Goal: Task Accomplishment & Management: Complete application form

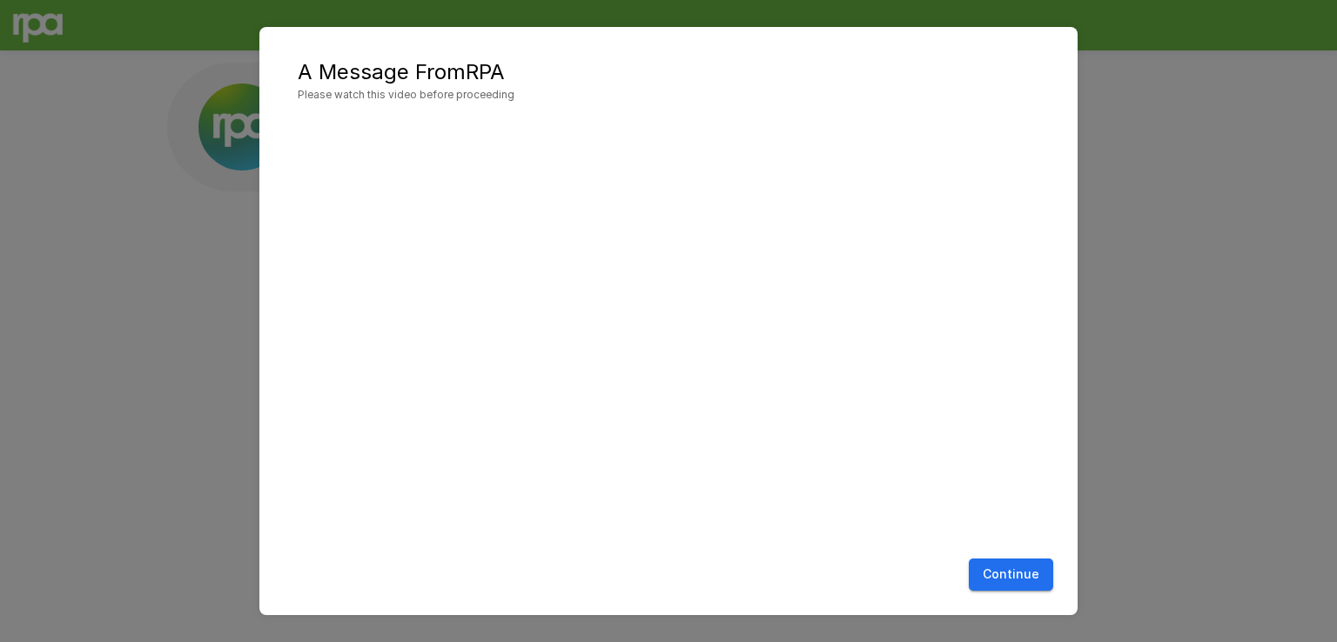
click at [1001, 572] on button "Continue" at bounding box center [1011, 575] width 84 height 32
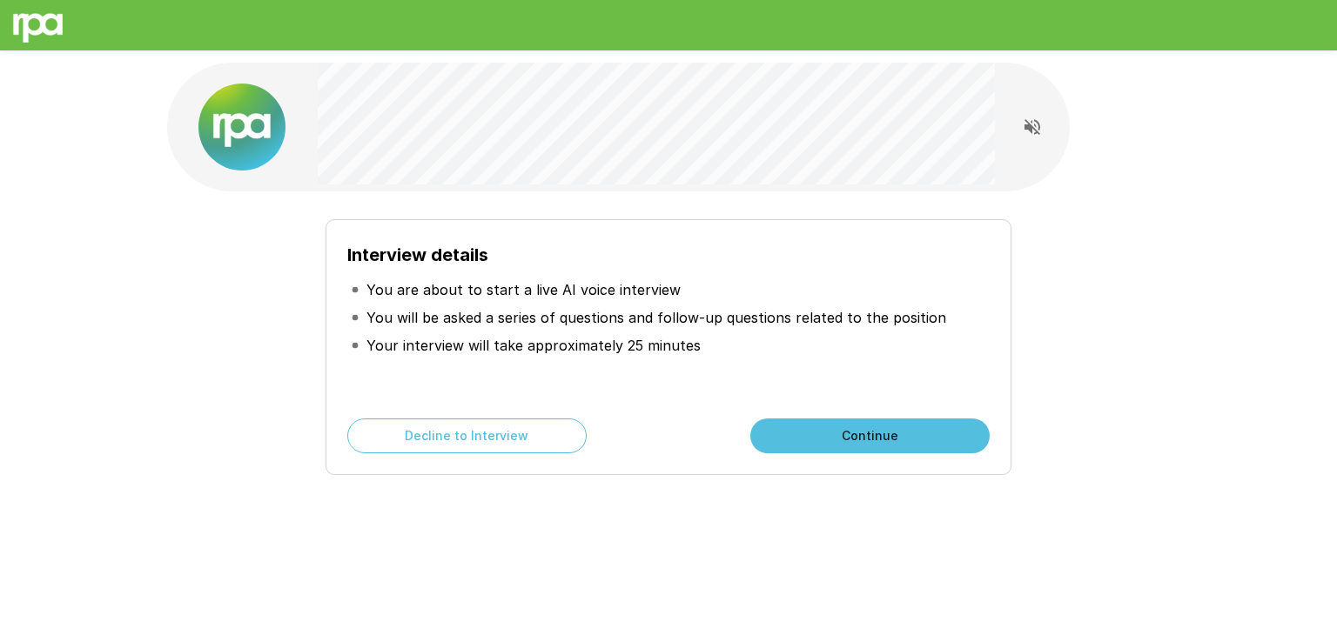
click at [860, 426] on button "Continue" at bounding box center [869, 436] width 239 height 35
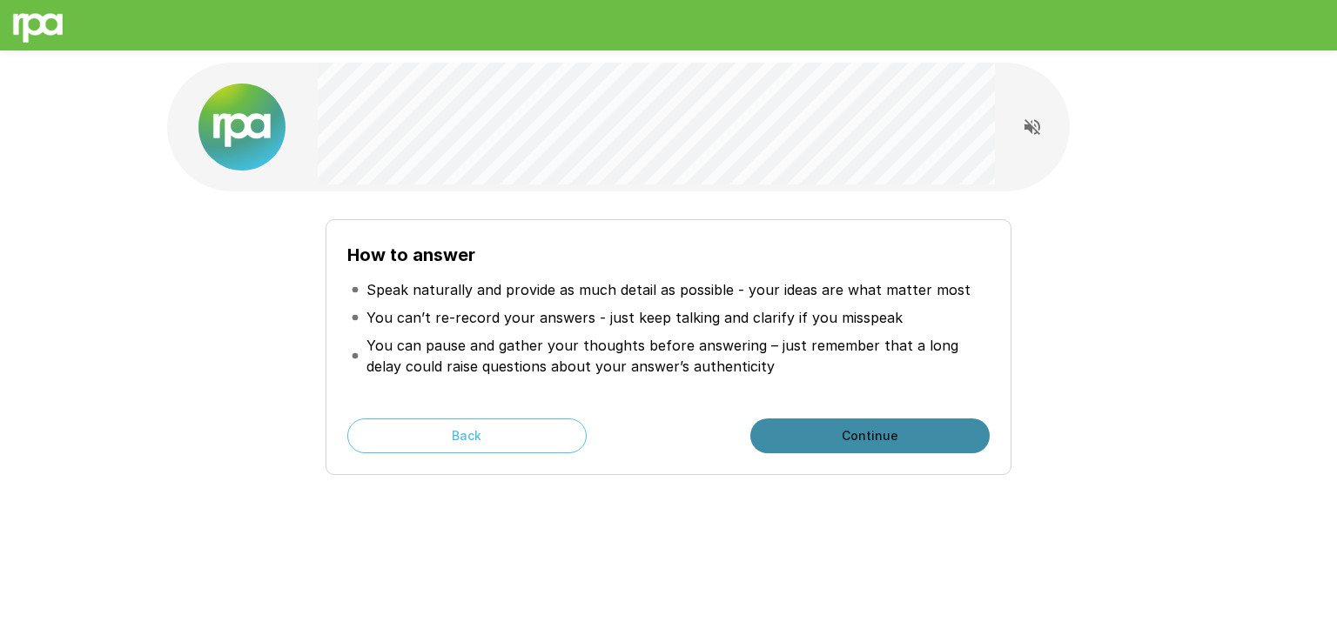
click at [860, 426] on button "Continue" at bounding box center [869, 436] width 239 height 35
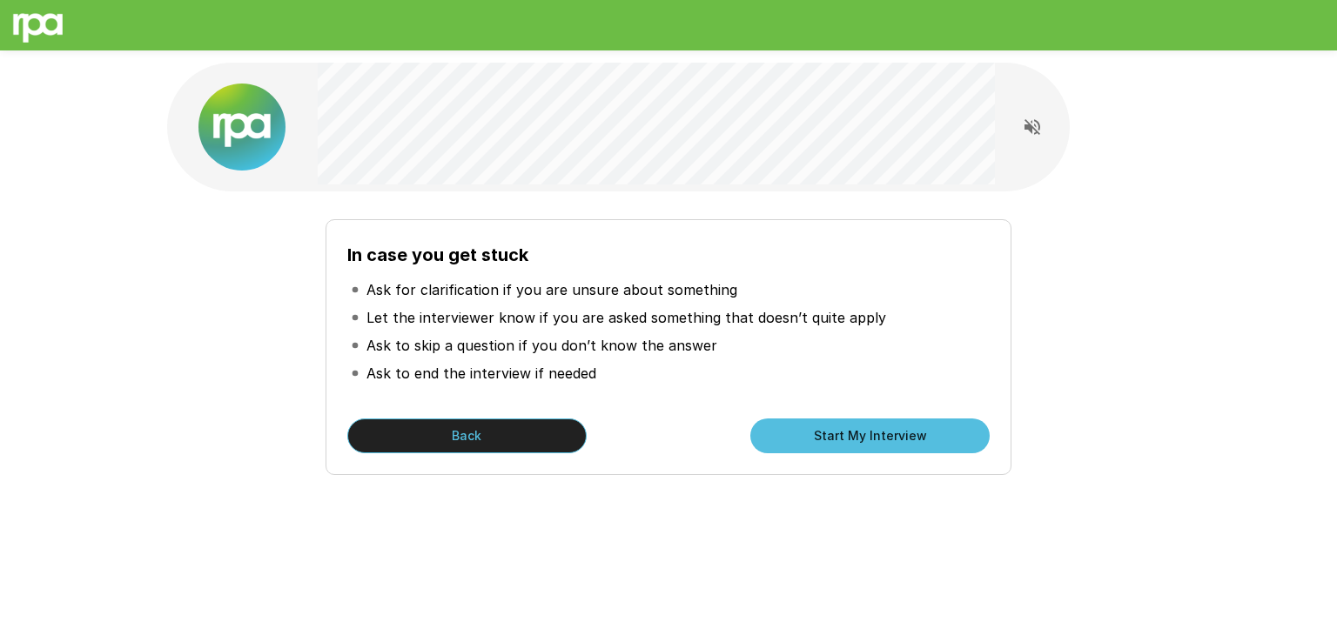
click at [480, 439] on button "Back" at bounding box center [466, 436] width 239 height 35
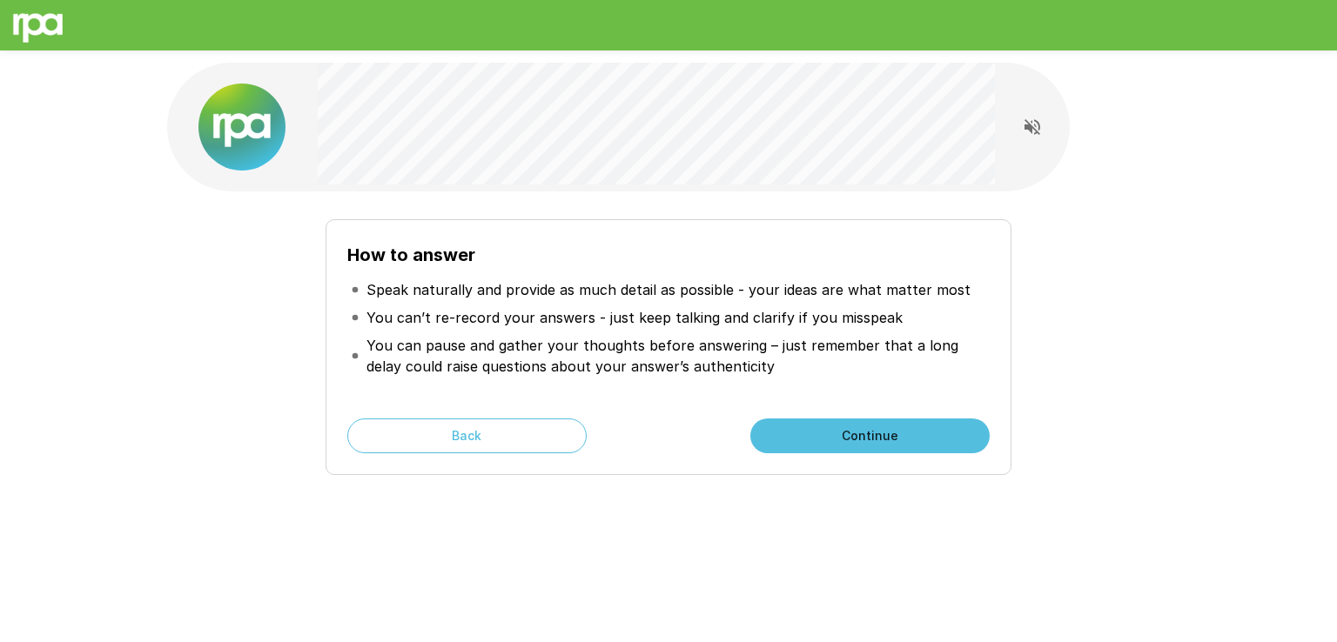
click at [911, 439] on button "Continue" at bounding box center [869, 436] width 239 height 35
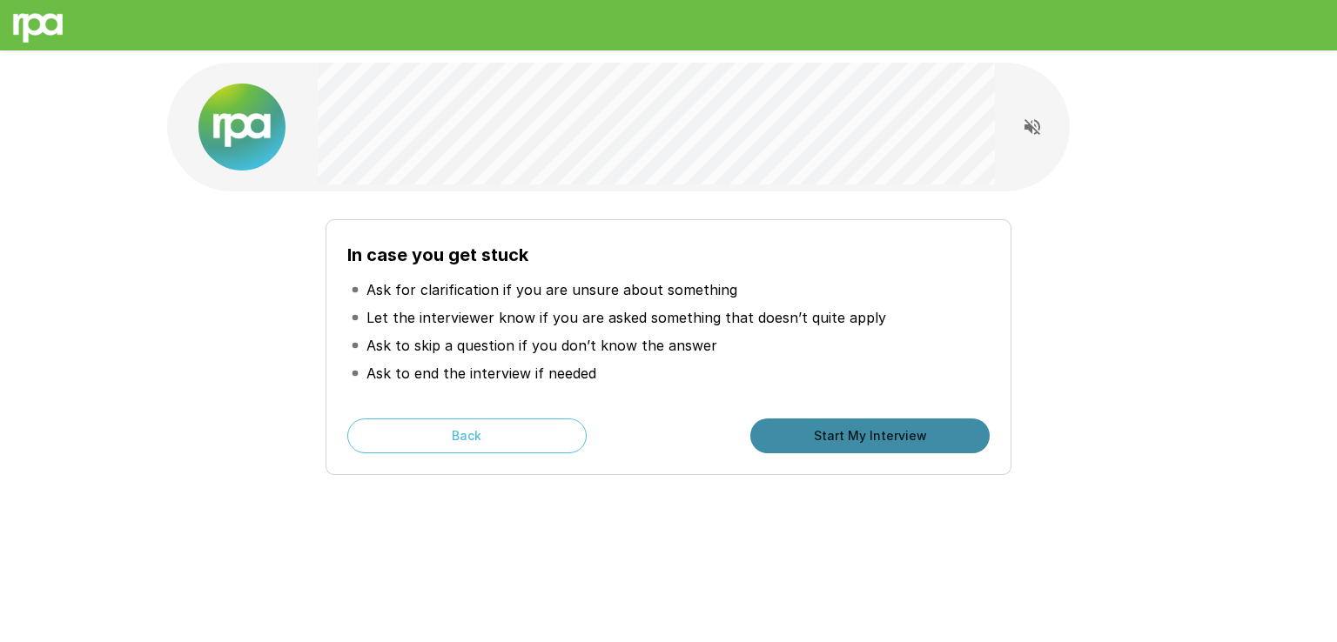
click at [951, 433] on button "Start My Interview" at bounding box center [869, 436] width 239 height 35
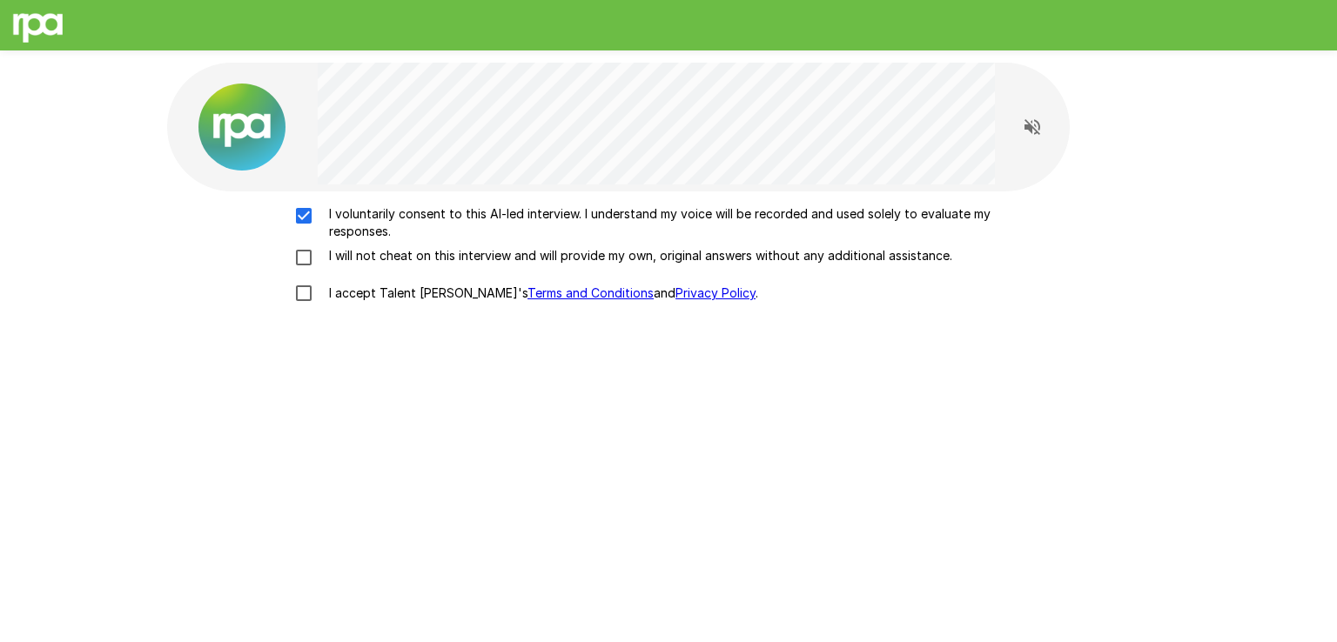
click at [307, 245] on div "I voluntarily consent to this AI-led interview. I understand my voice will be r…" at bounding box center [668, 258] width 989 height 106
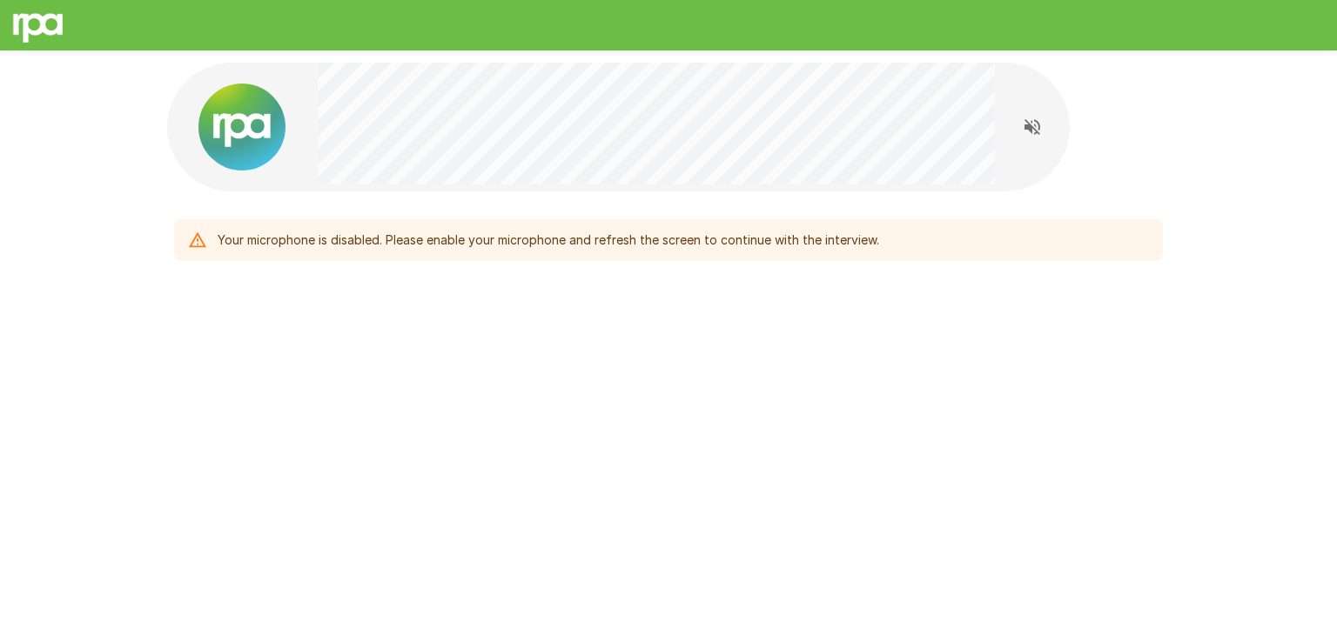
click at [1035, 124] on icon "Read questions aloud" at bounding box center [1032, 127] width 21 height 21
drag, startPoint x: 1020, startPoint y: 10, endPoint x: 706, endPoint y: 411, distance: 508.9
click at [706, 411] on div "Your microphone is disabled. Please enable your microphone and refresh the scre…" at bounding box center [668, 321] width 1337 height 642
click at [643, 271] on div "Your microphone is disabled. Please enable your microphone and refresh the scre…" at bounding box center [668, 203] width 1044 height 407
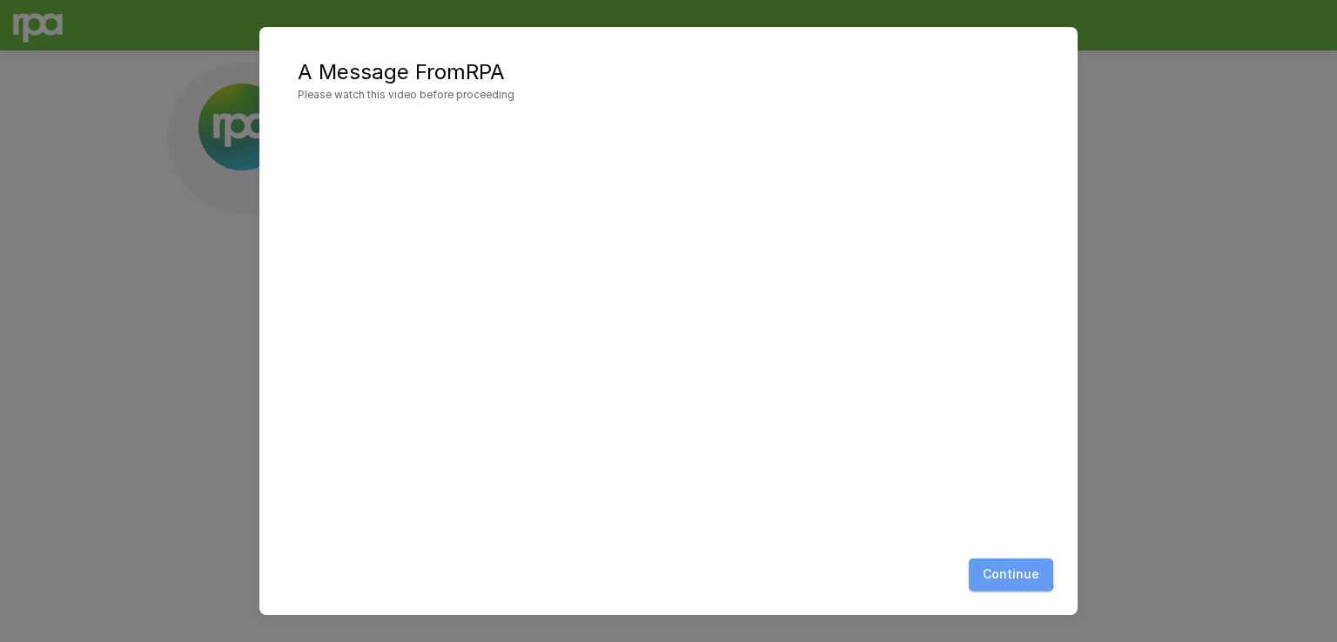
click at [995, 566] on button "Continue" at bounding box center [1011, 575] width 84 height 32
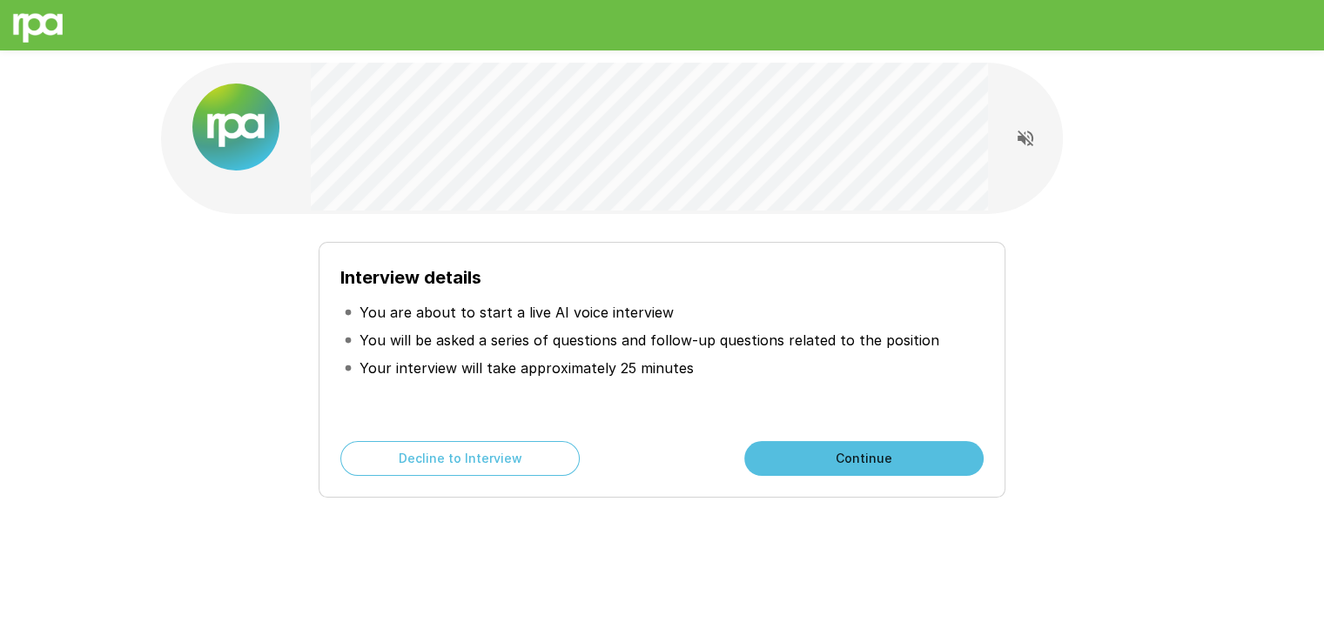
click at [869, 479] on div "Interview details You are about to start a live AI voice interview You will be …" at bounding box center [662, 370] width 686 height 256
click at [890, 450] on button "Continue" at bounding box center [863, 458] width 239 height 35
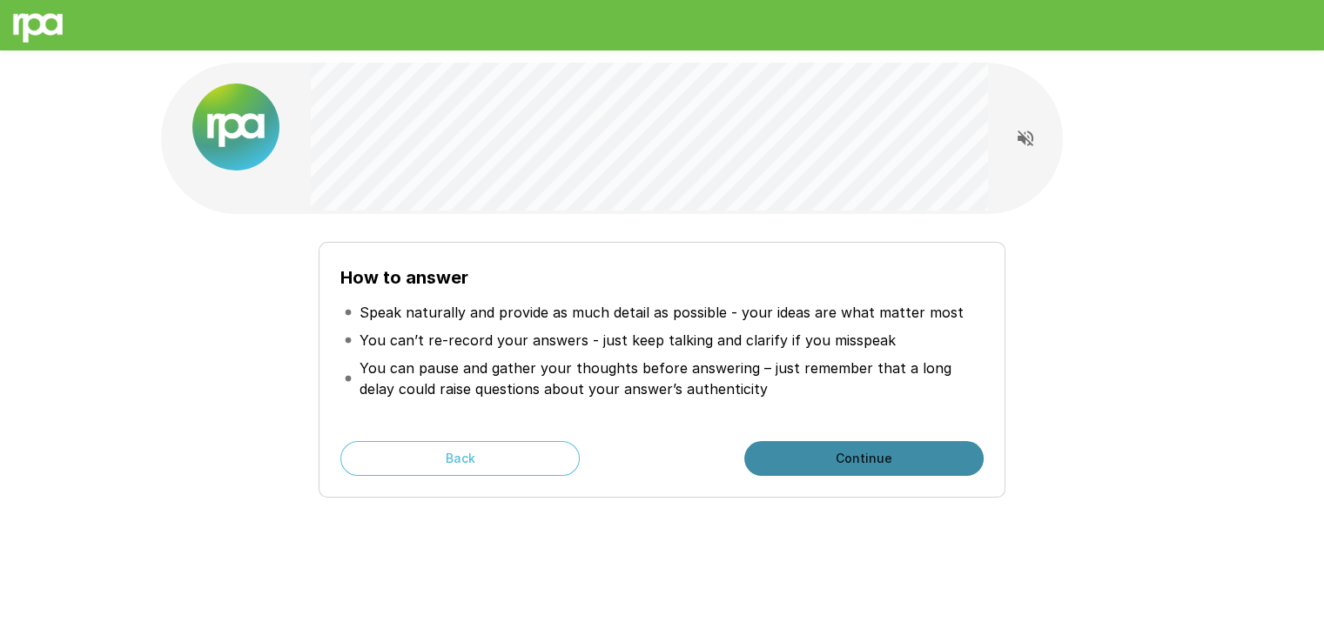
click at [890, 450] on button "Continue" at bounding box center [863, 458] width 239 height 35
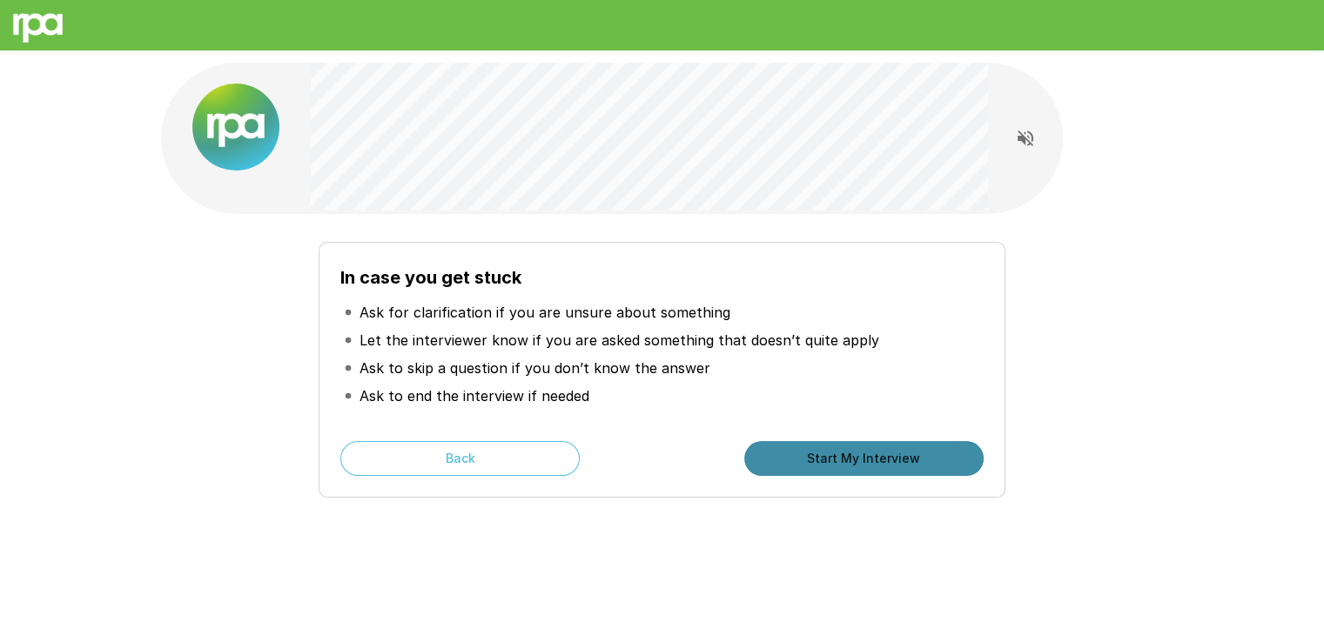
click at [890, 450] on button "Start My Interview" at bounding box center [863, 458] width 239 height 35
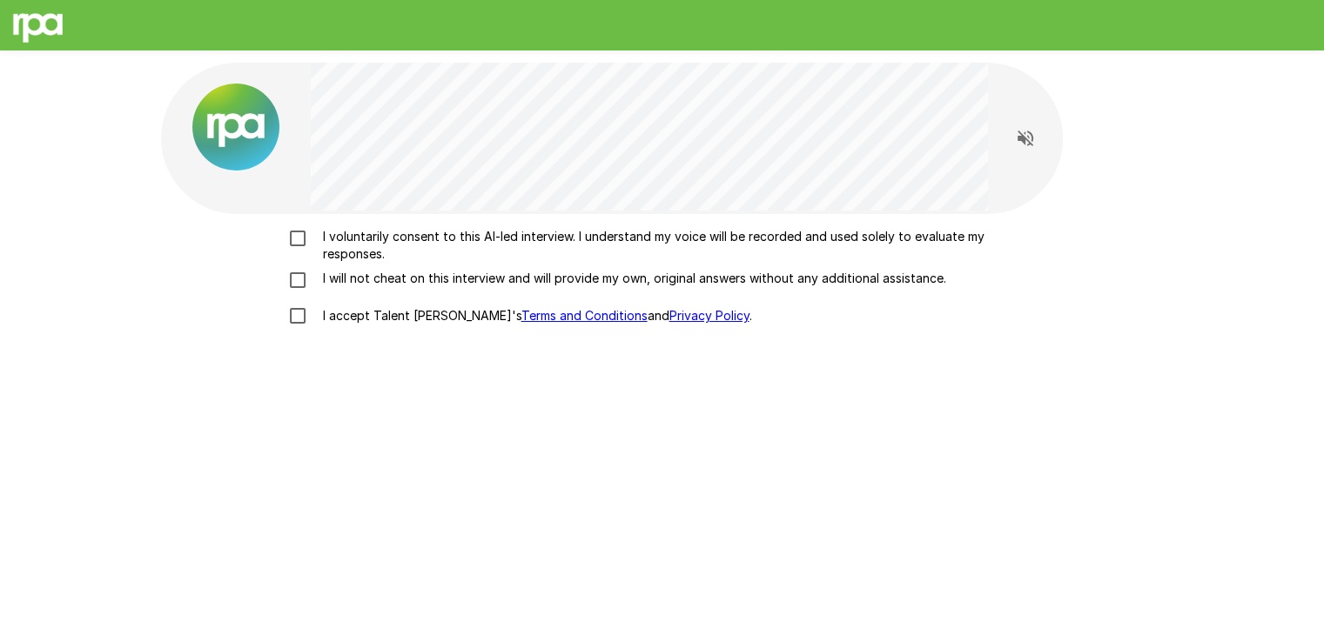
click at [595, 261] on p "I voluntarily consent to this AI-led interview. I understand my voice will be r…" at bounding box center [680, 245] width 729 height 35
click at [553, 271] on p "I will not cheat on this interview and will provide my own, original answers wi…" at bounding box center [631, 278] width 630 height 17
click at [351, 319] on p "I accept Talent Llama's Terms and Conditions and Privacy Policy ." at bounding box center [534, 315] width 436 height 17
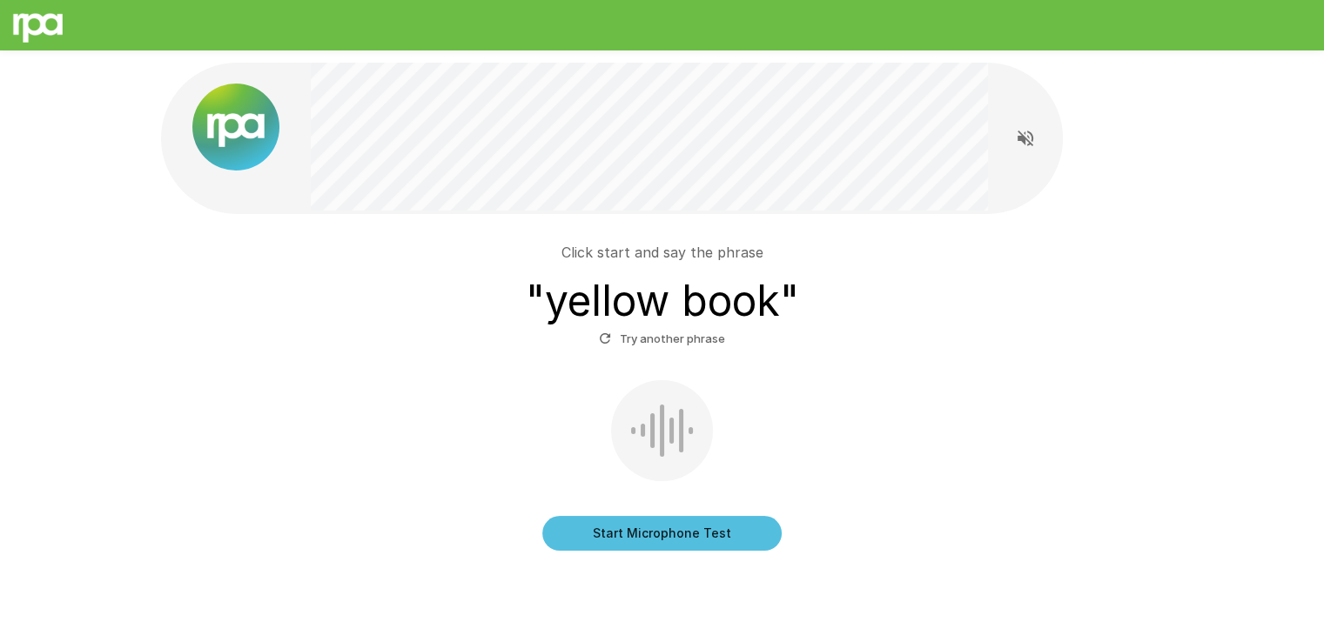
click at [656, 538] on button "Start Microphone Test" at bounding box center [661, 533] width 239 height 35
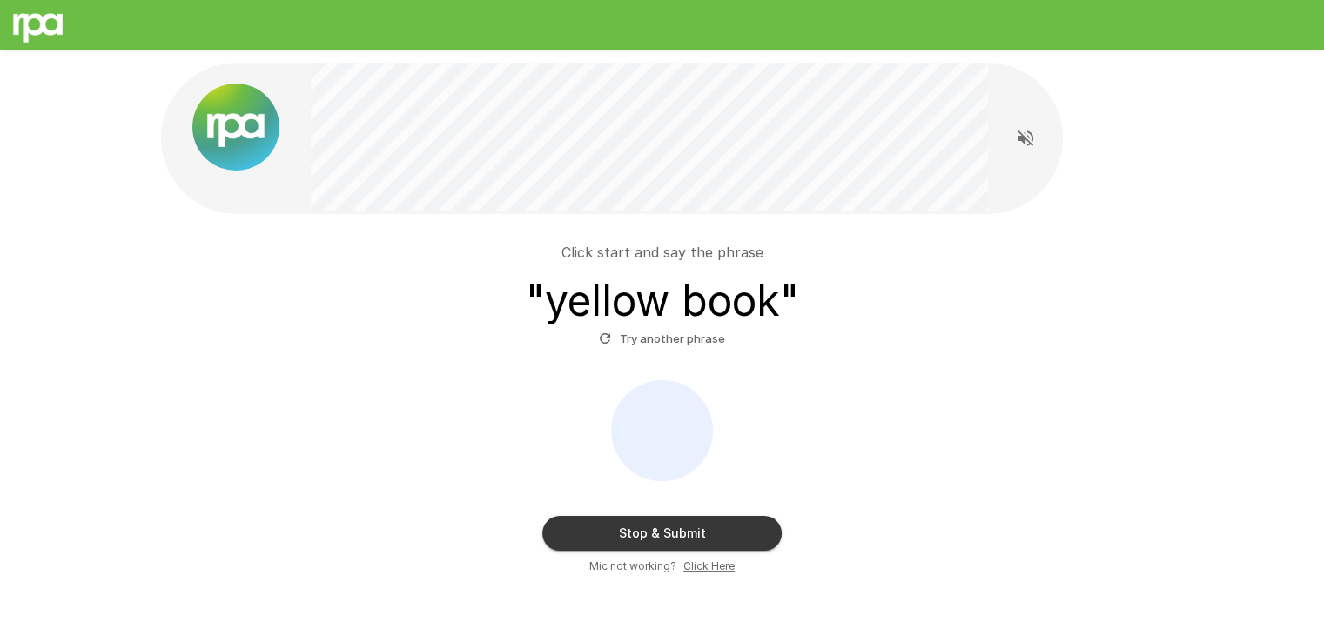
drag, startPoint x: 656, startPoint y: 538, endPoint x: 621, endPoint y: 533, distance: 35.1
click at [621, 533] on div "Stop & Submit Mic not working? Click Here" at bounding box center [662, 477] width 989 height 195
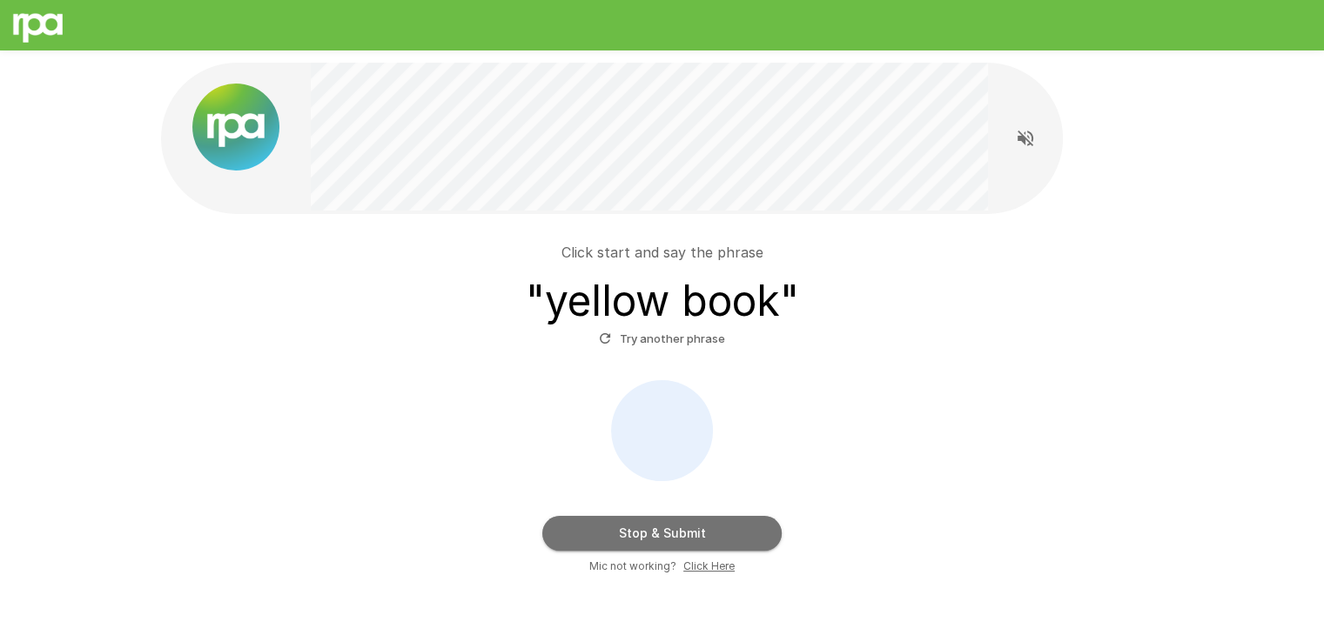
click at [658, 529] on button "Stop & Submit" at bounding box center [661, 533] width 239 height 35
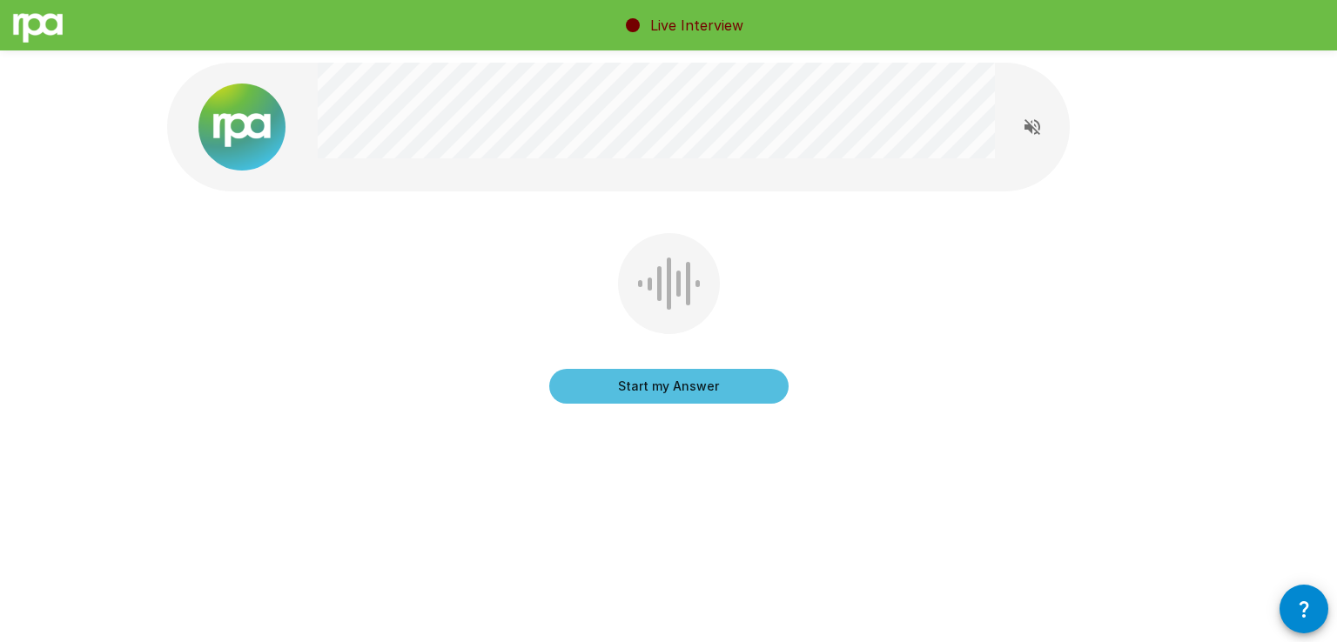
click at [676, 288] on div at bounding box center [678, 284] width 4 height 26
click at [688, 380] on button "Start my Answer" at bounding box center [668, 386] width 239 height 35
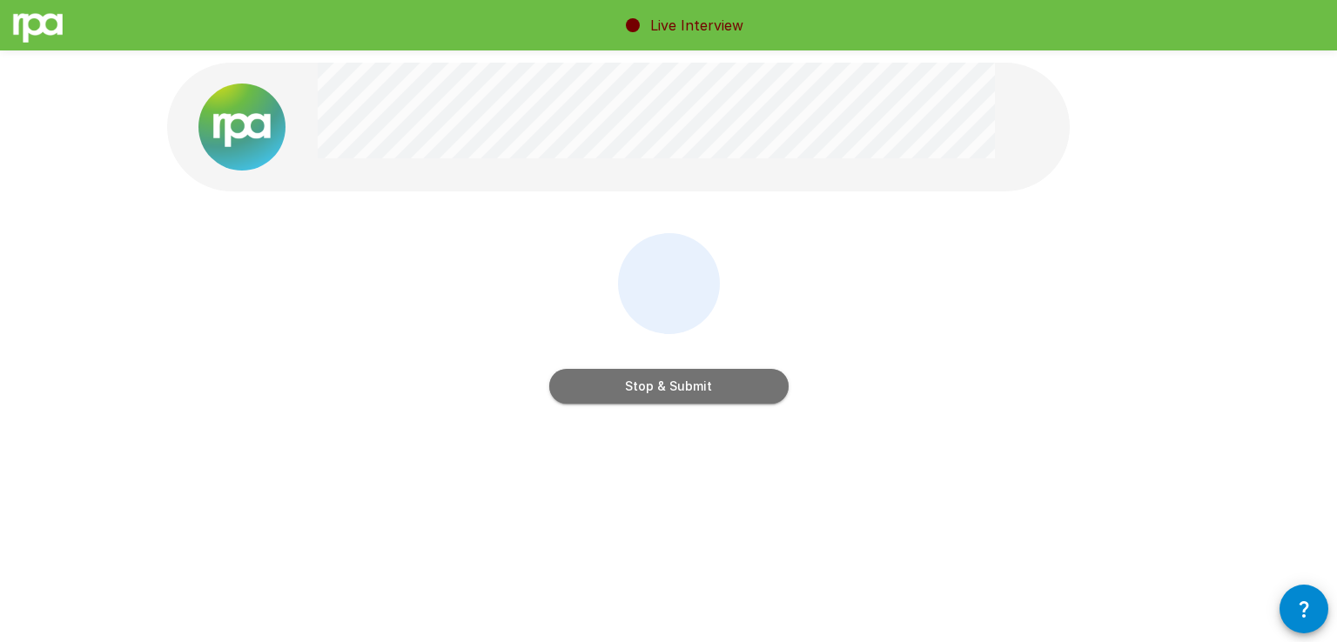
click at [688, 380] on button "Stop & Submit" at bounding box center [668, 386] width 239 height 35
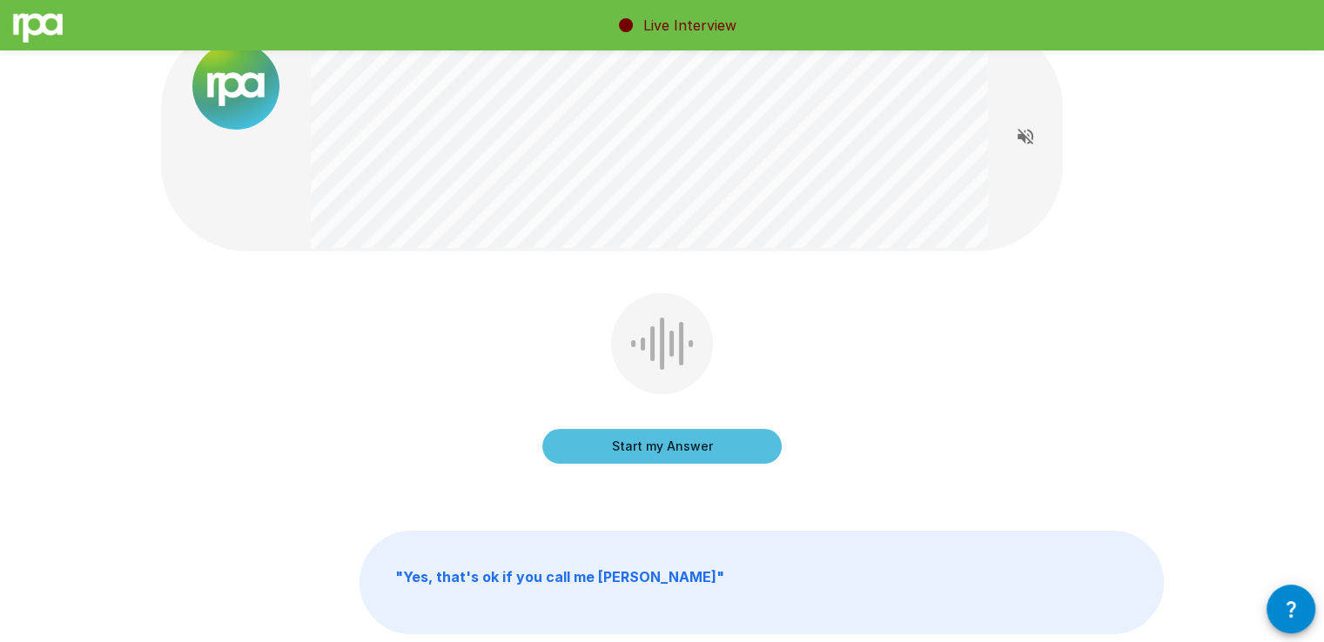
scroll to position [44, 0]
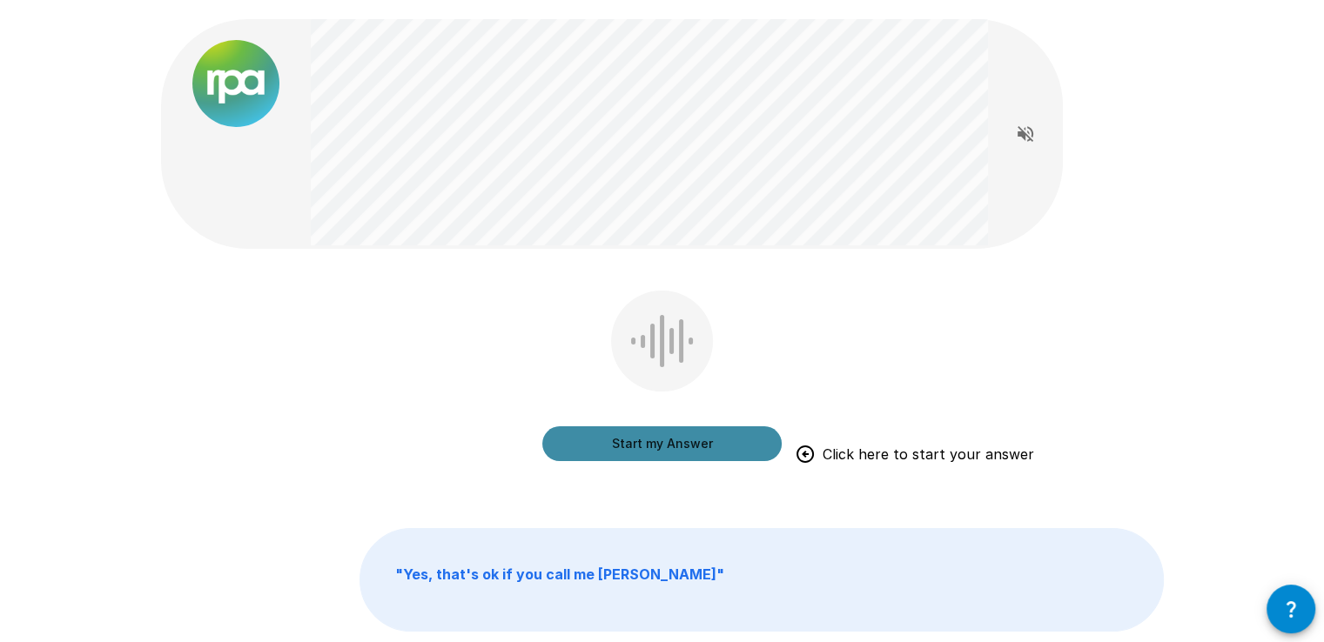
click at [659, 445] on button "Start my Answer" at bounding box center [661, 443] width 239 height 35
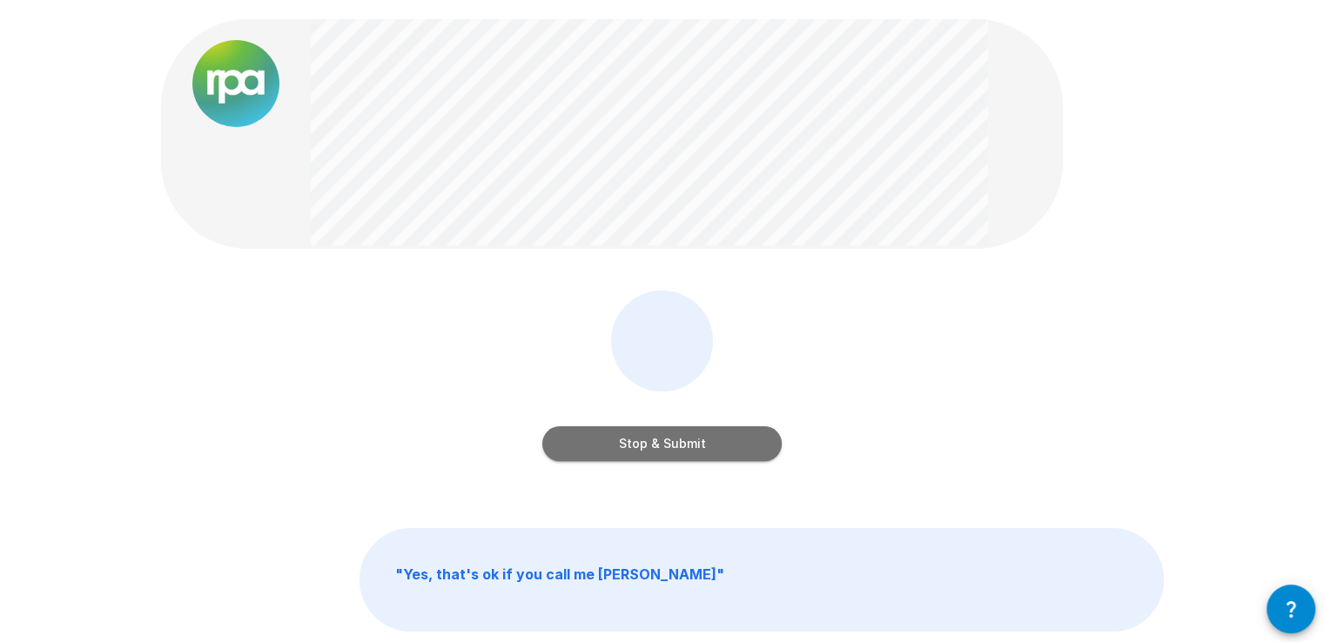
click at [659, 445] on button "Stop & Submit" at bounding box center [661, 443] width 239 height 35
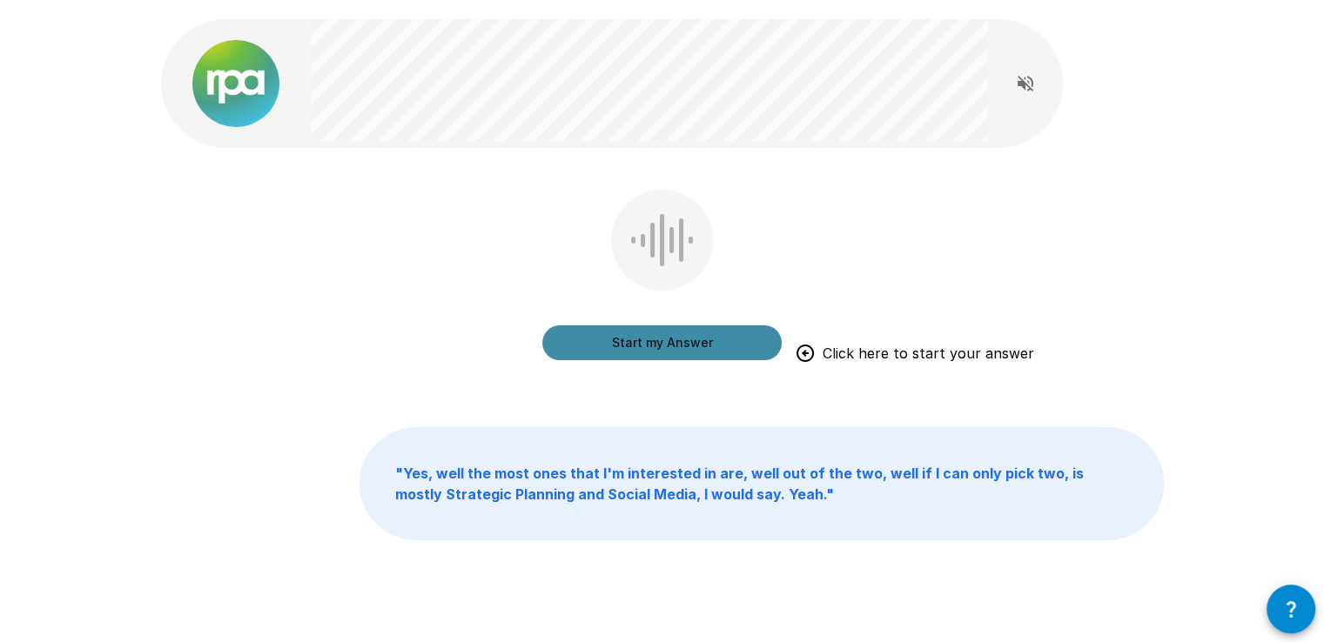
click at [723, 332] on button "Start my Answer" at bounding box center [661, 342] width 239 height 35
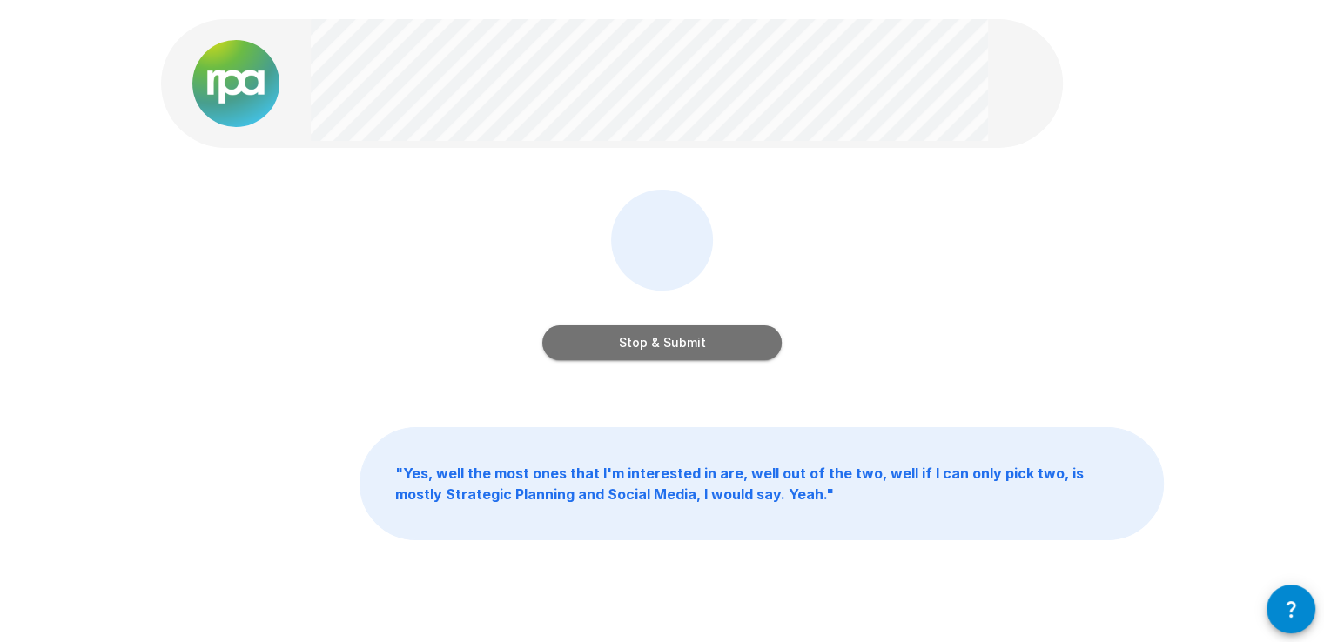
drag, startPoint x: 703, startPoint y: 335, endPoint x: 671, endPoint y: 352, distance: 36.2
click at [671, 352] on button "Stop & Submit" at bounding box center [661, 342] width 239 height 35
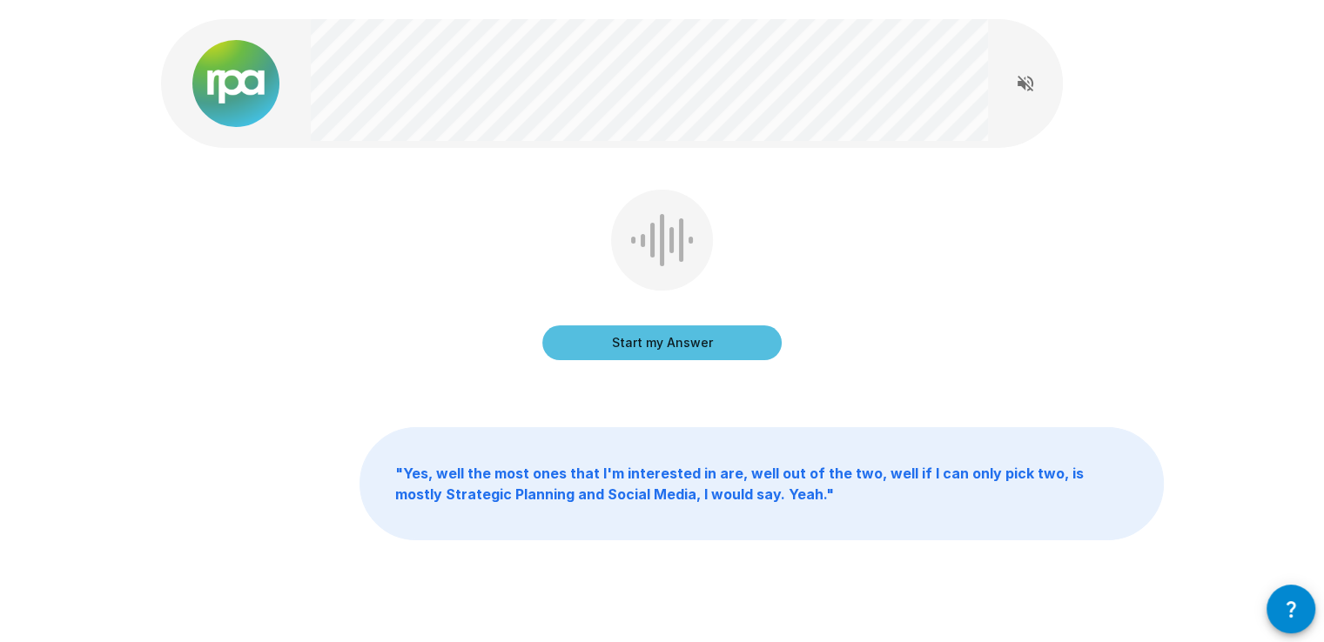
scroll to position [0, 0]
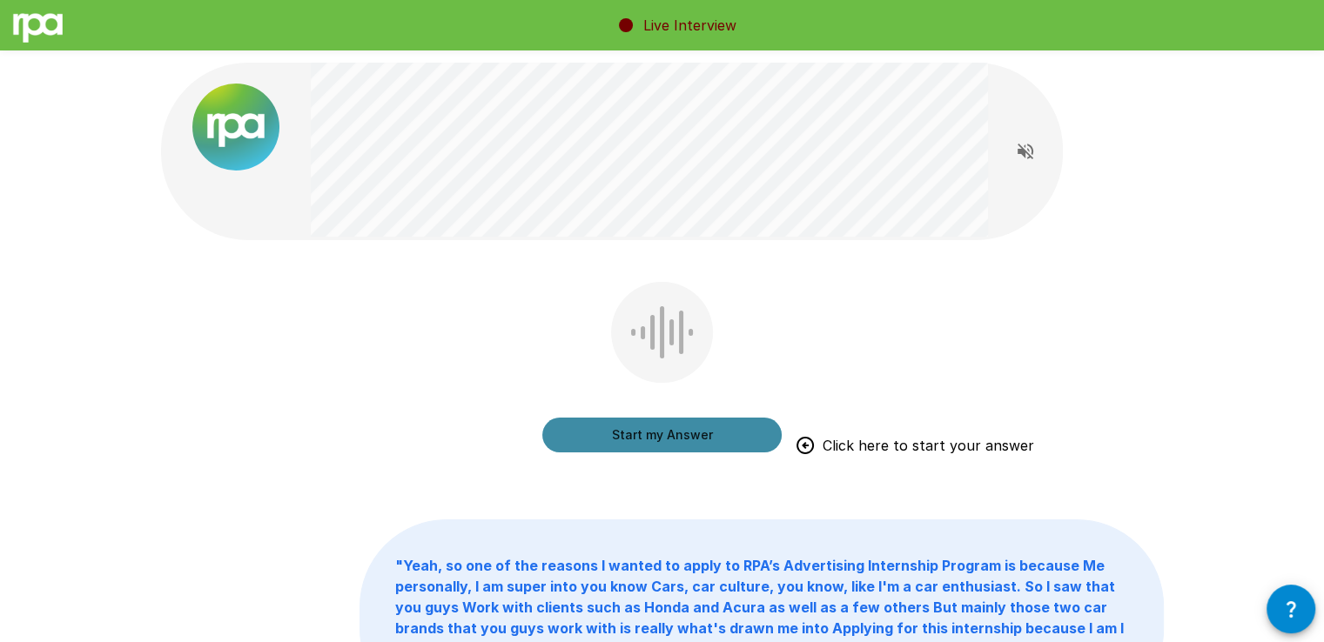
click at [700, 434] on button "Start my Answer" at bounding box center [661, 435] width 239 height 35
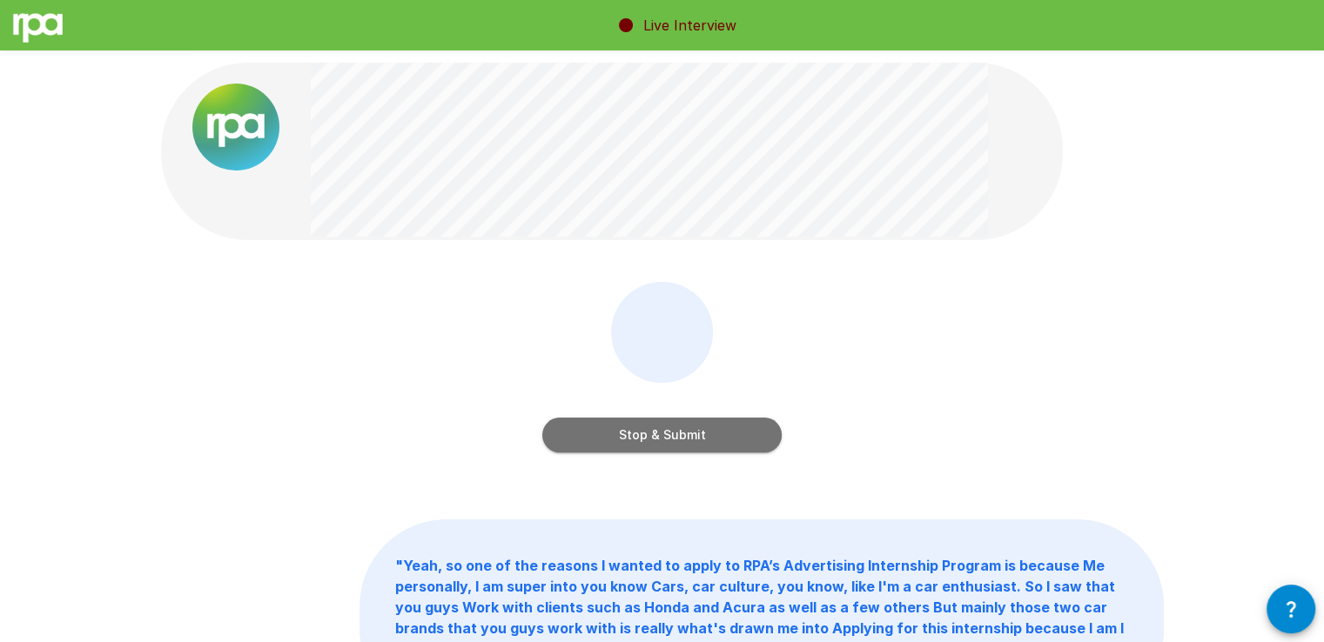
click at [669, 425] on button "Stop & Submit" at bounding box center [661, 435] width 239 height 35
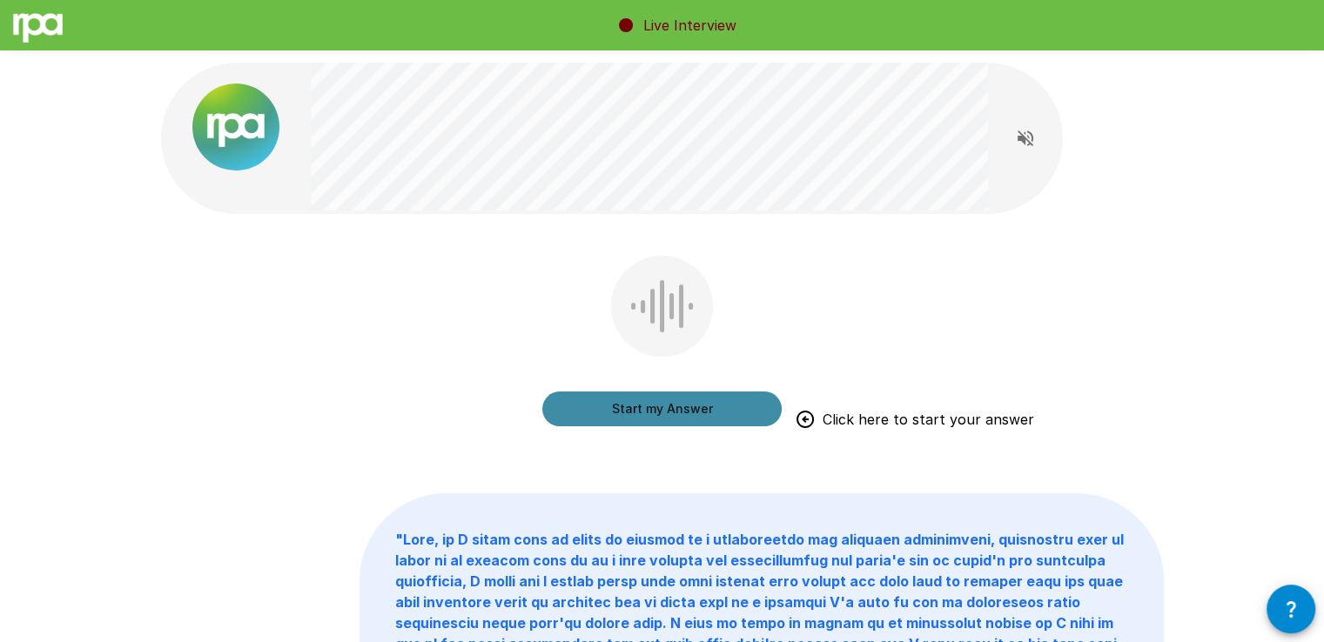
click at [669, 425] on button "Start my Answer" at bounding box center [661, 409] width 239 height 35
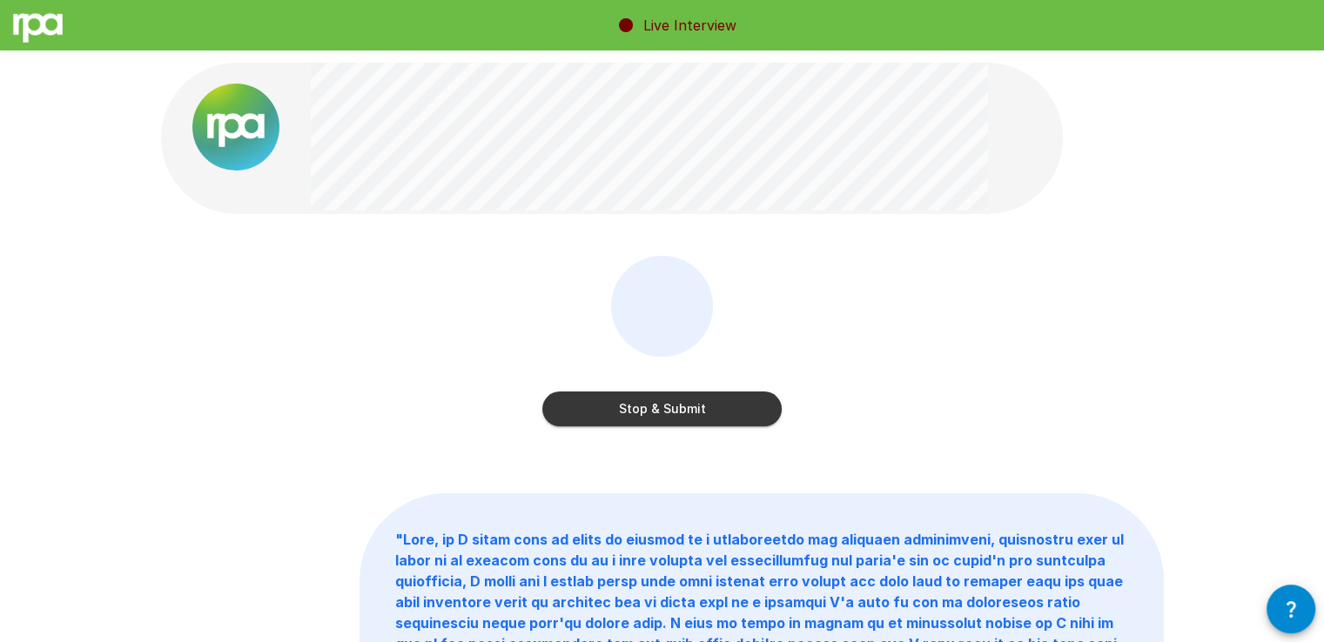
click at [644, 408] on button "Stop & Submit" at bounding box center [661, 409] width 239 height 35
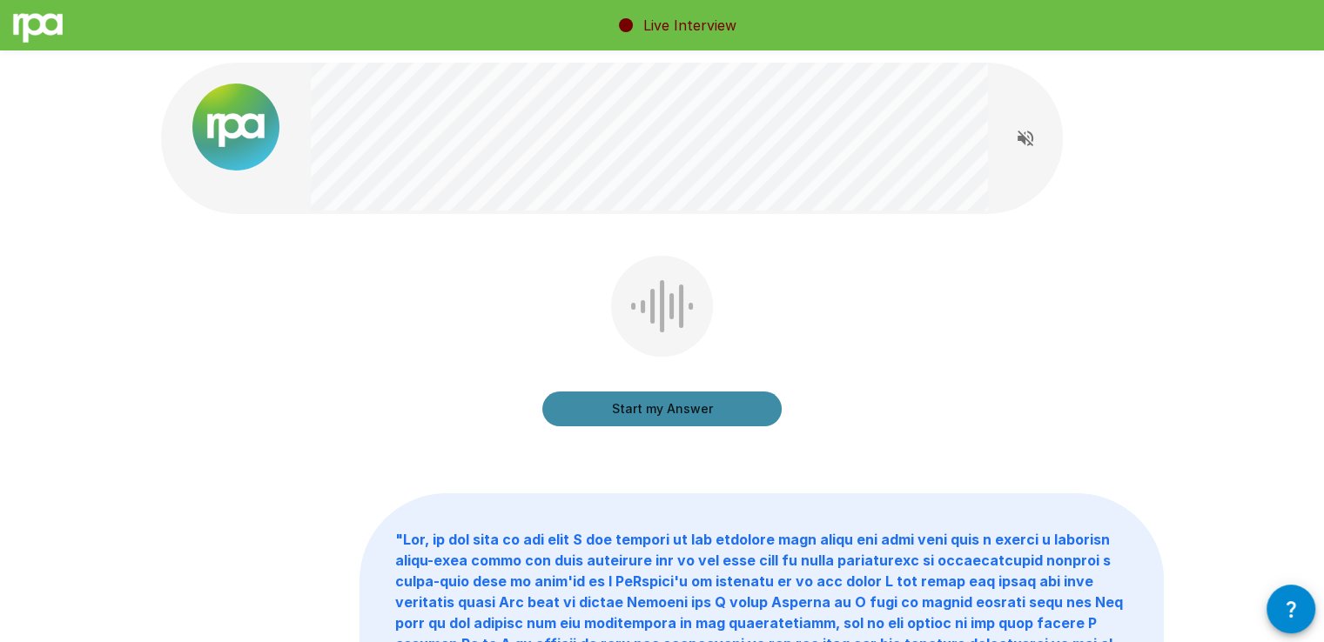
click at [637, 410] on button "Start my Answer" at bounding box center [661, 409] width 239 height 35
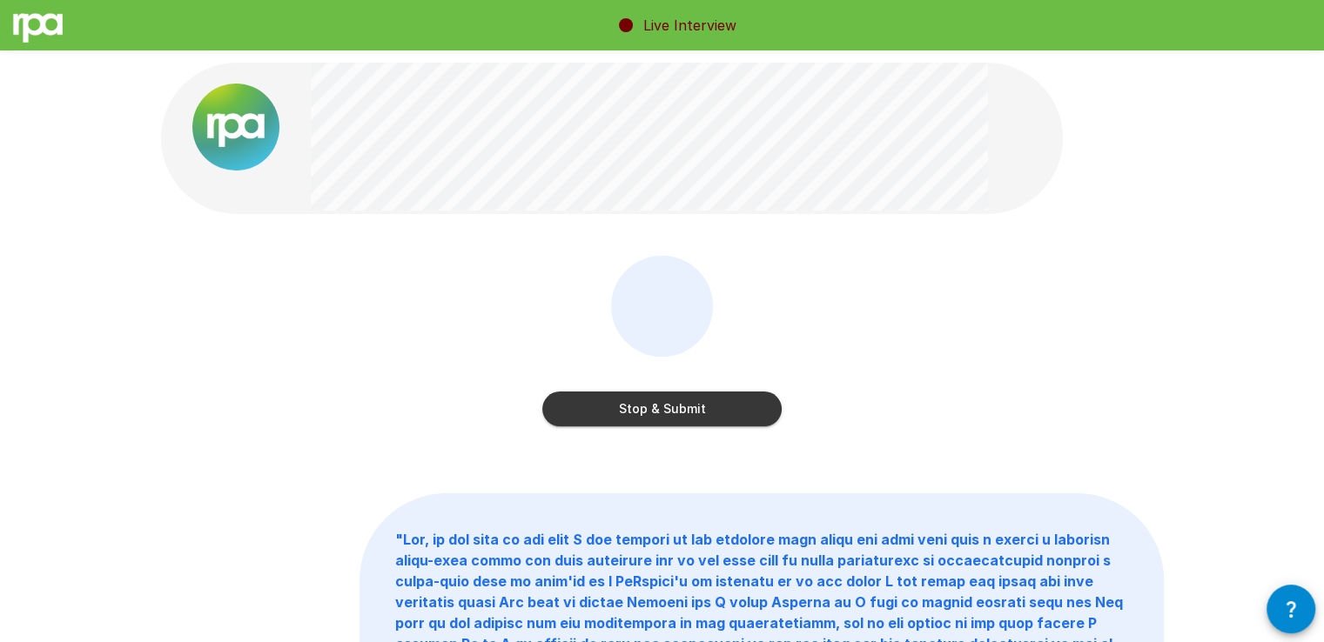
click at [701, 415] on button "Stop & Submit" at bounding box center [661, 409] width 239 height 35
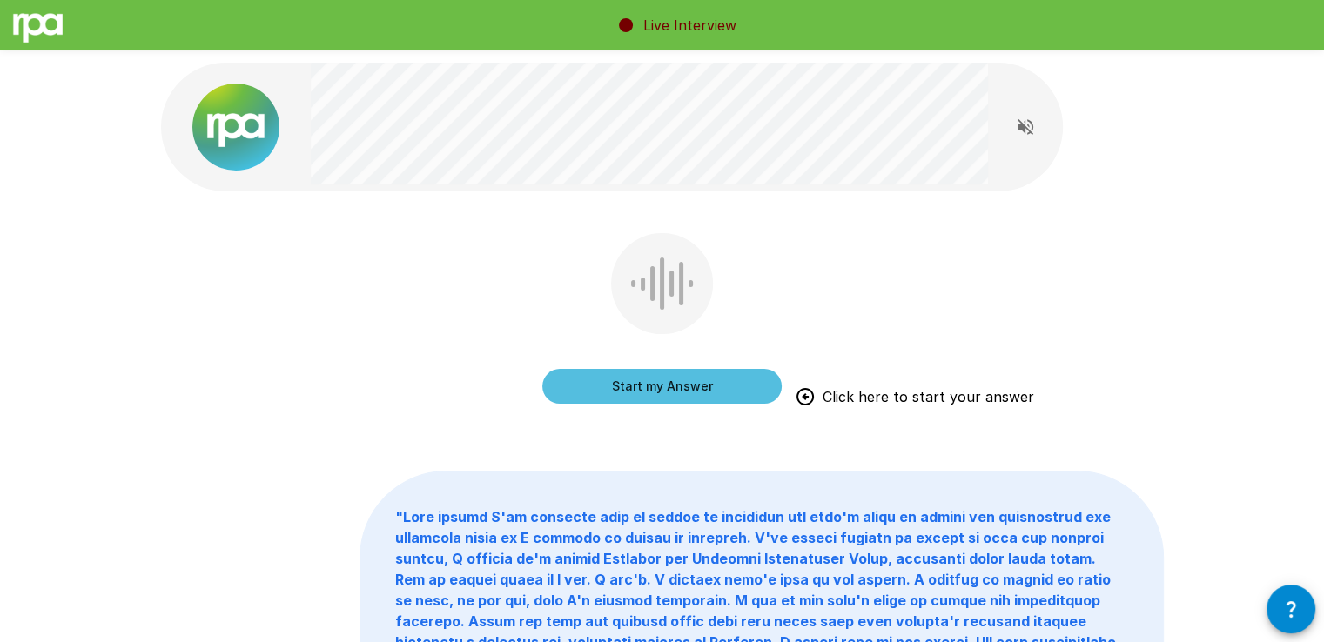
click at [717, 374] on button "Start my Answer" at bounding box center [661, 386] width 239 height 35
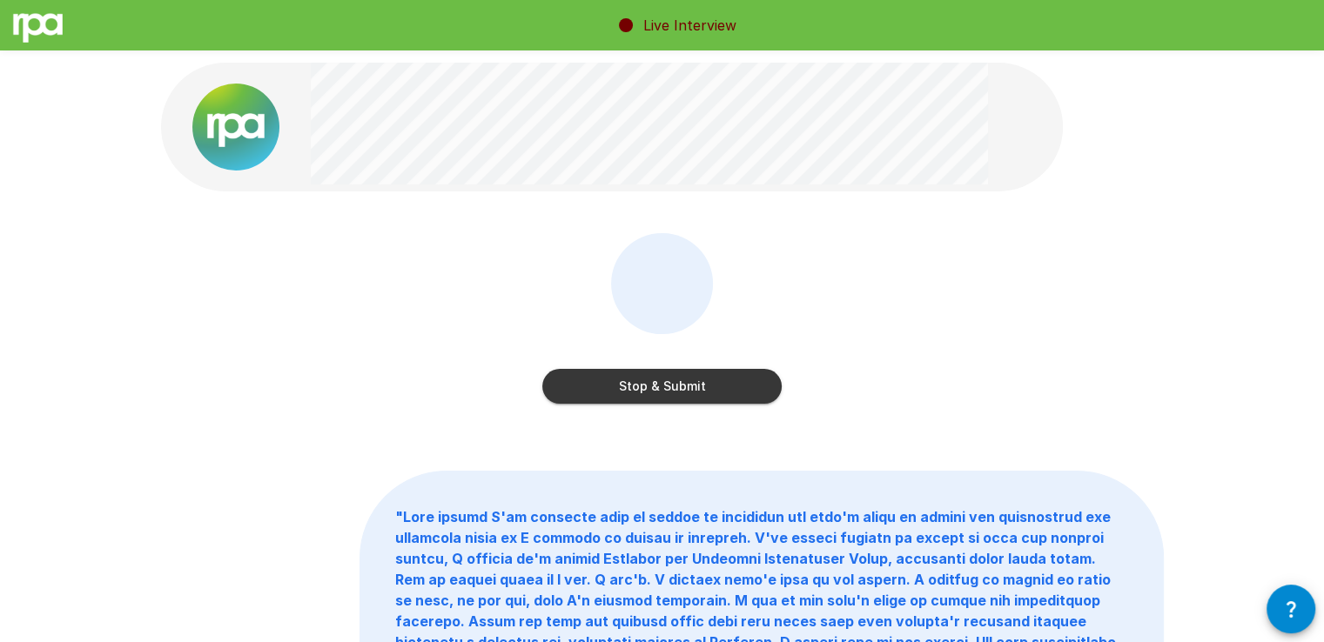
click at [717, 374] on button "Stop & Submit" at bounding box center [661, 386] width 239 height 35
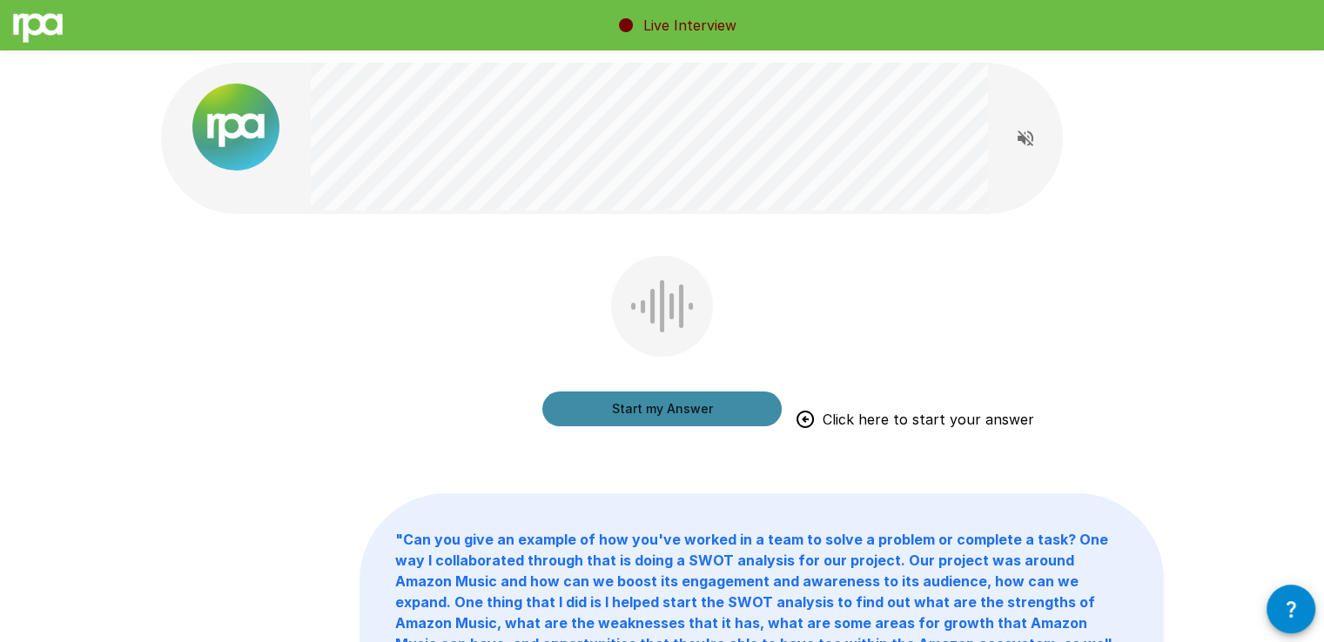
click at [730, 412] on button "Start my Answer" at bounding box center [661, 409] width 239 height 35
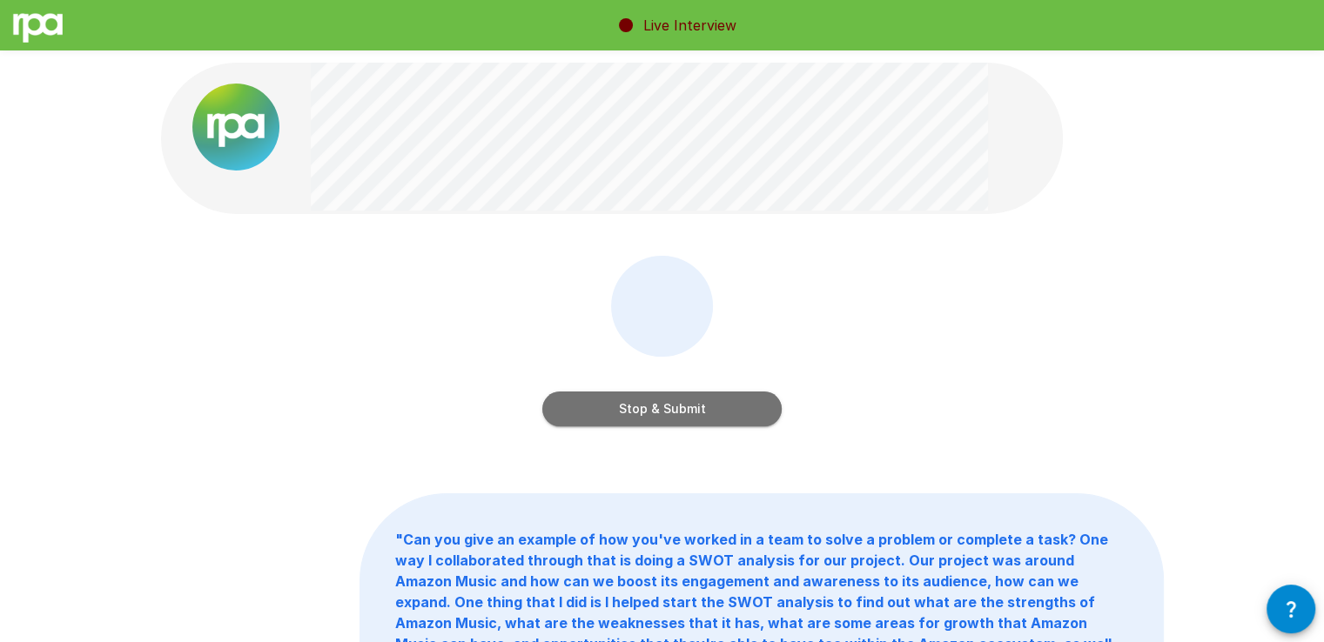
click at [690, 416] on button "Stop & Submit" at bounding box center [661, 409] width 239 height 35
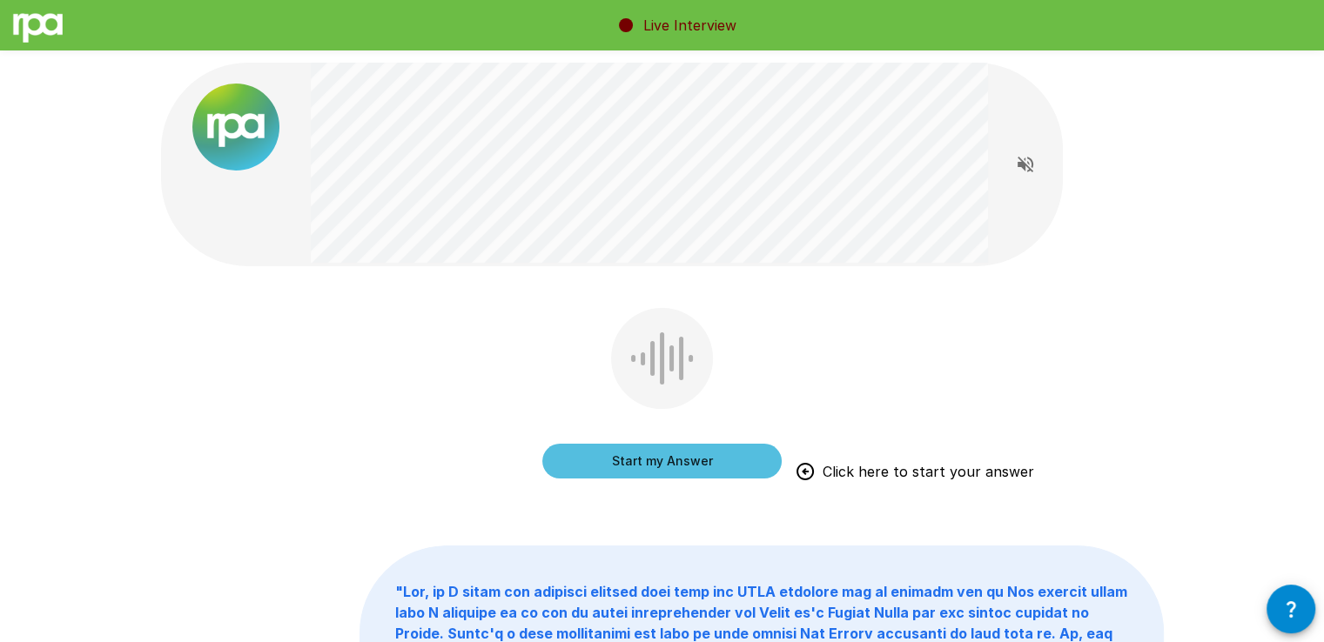
click at [592, 446] on button "Start my Answer" at bounding box center [661, 461] width 239 height 35
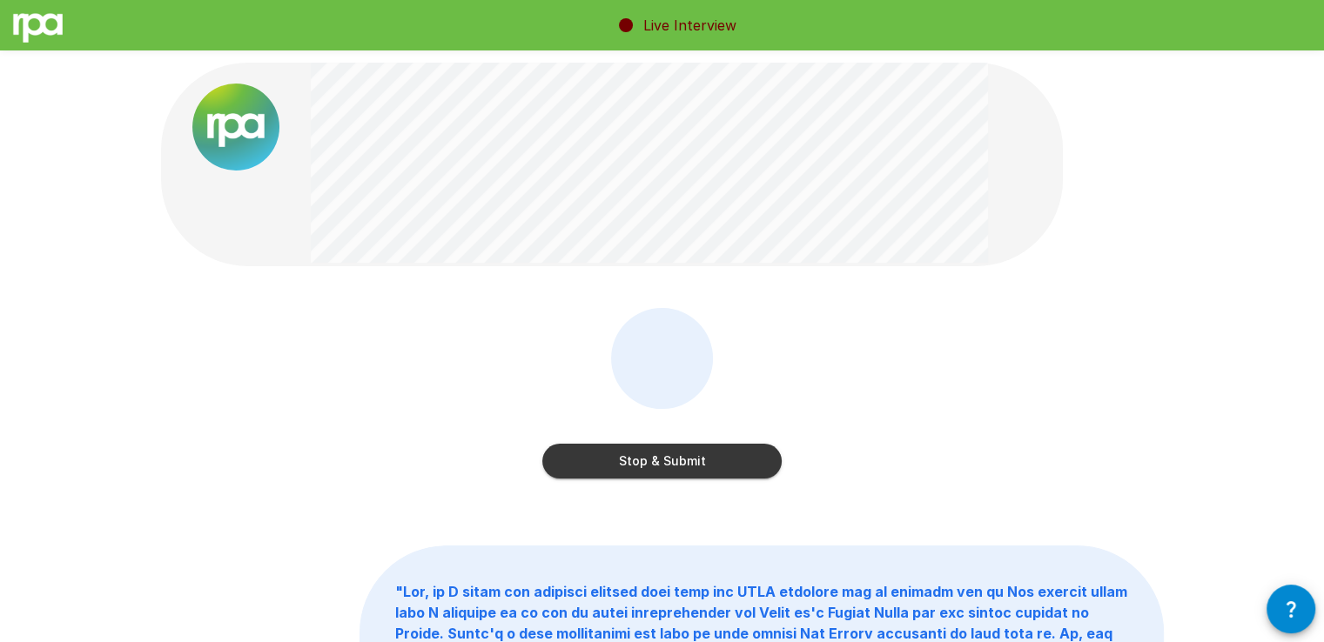
click at [714, 470] on button "Stop & Submit" at bounding box center [661, 461] width 239 height 35
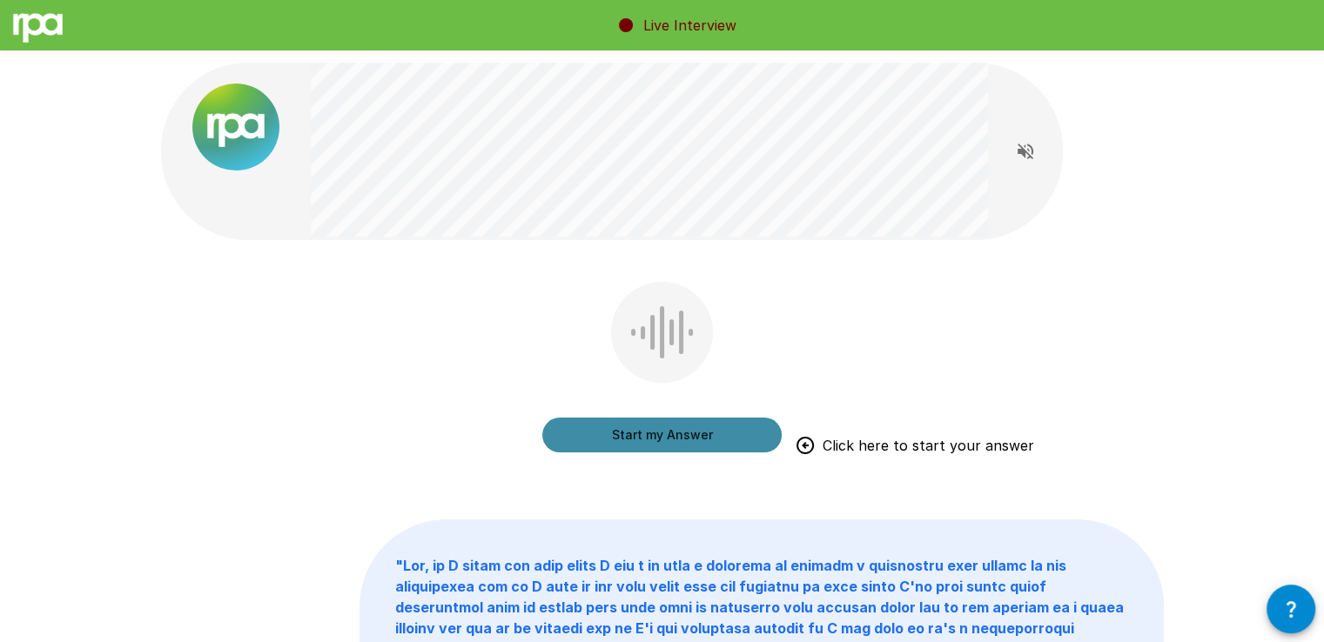
click at [620, 426] on button "Start my Answer" at bounding box center [661, 435] width 239 height 35
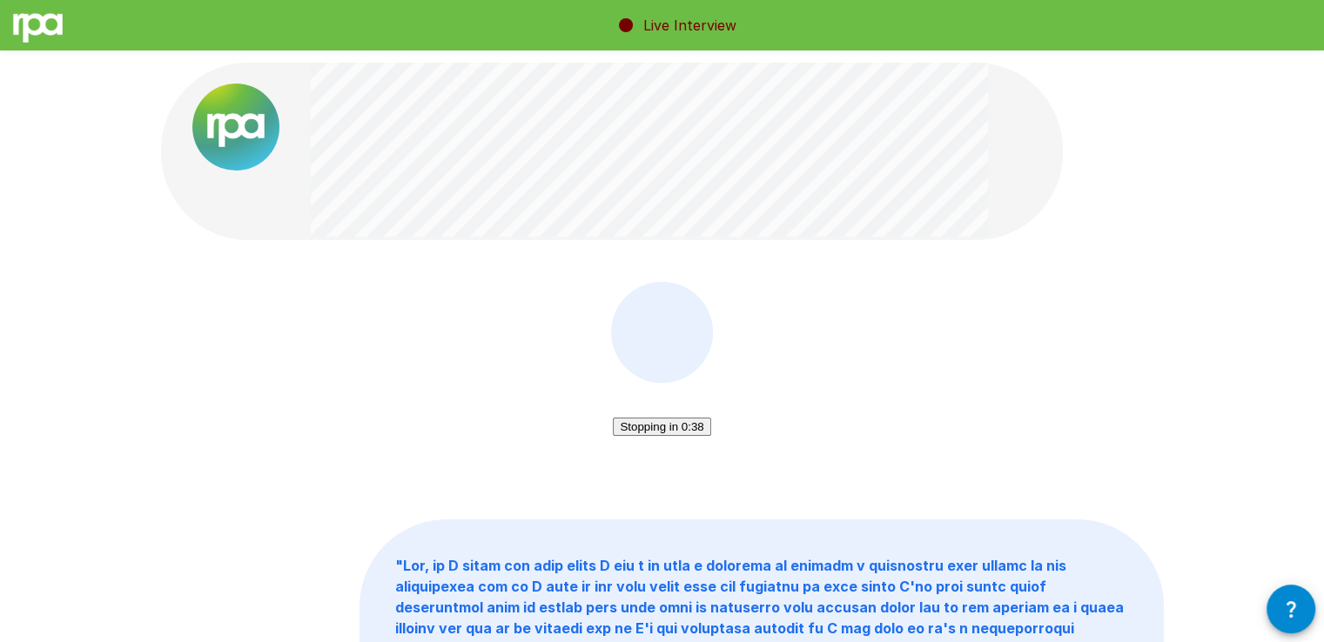
click at [654, 436] on button "Stopping in 0:38" at bounding box center [661, 427] width 97 height 18
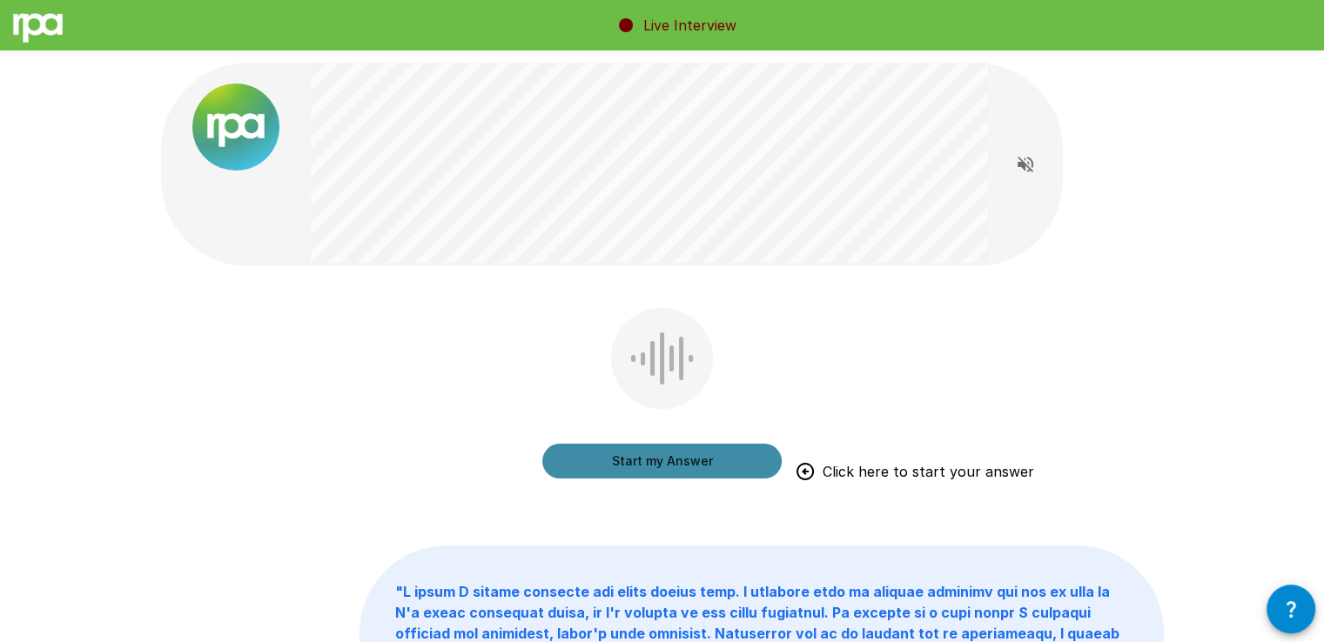
click at [582, 475] on button "Start my Answer" at bounding box center [661, 461] width 239 height 35
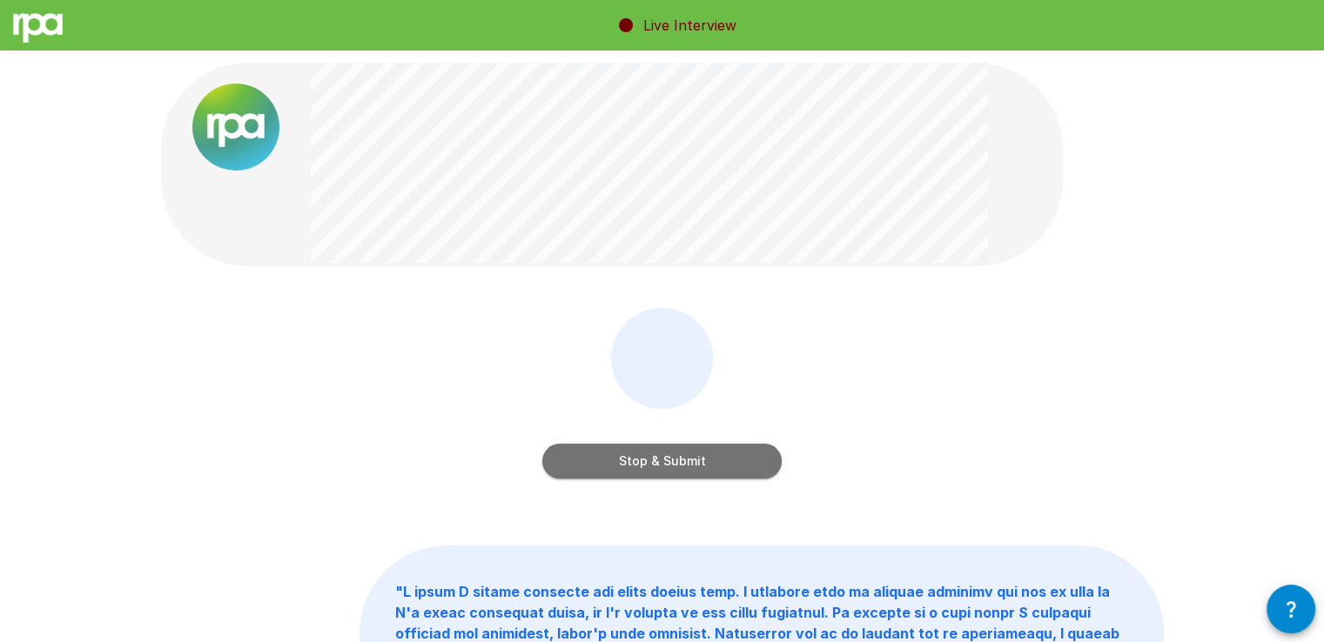
click at [585, 467] on button "Stop & Submit" at bounding box center [661, 461] width 239 height 35
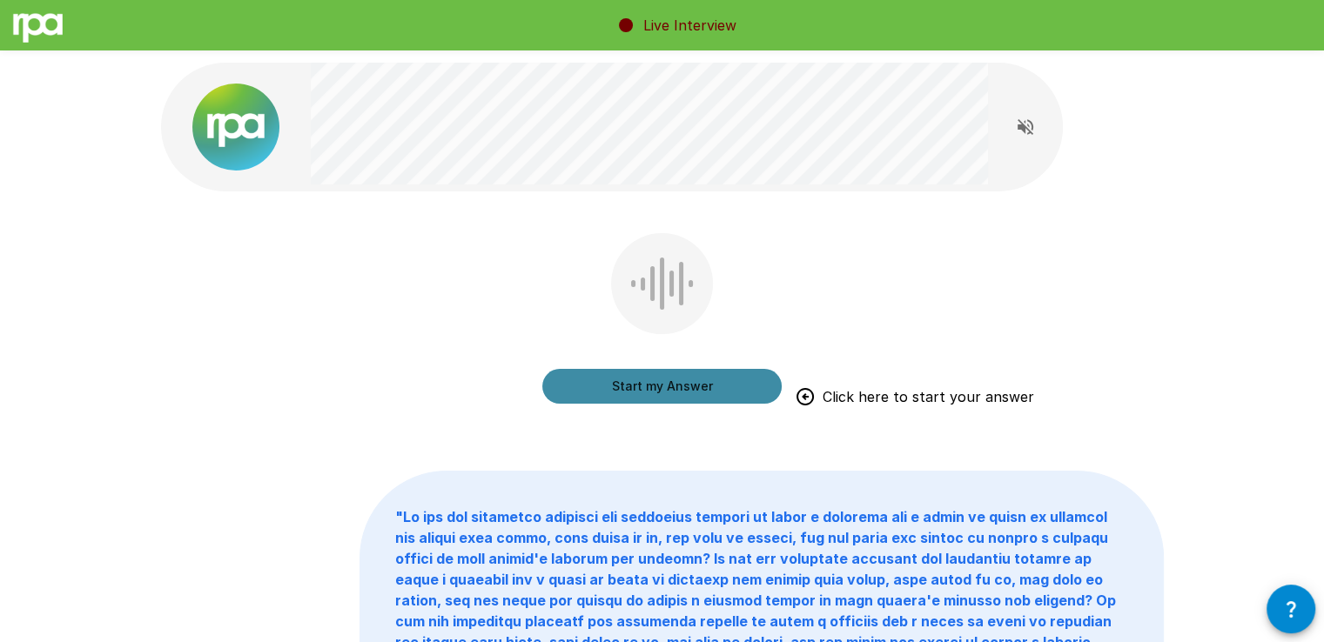
click at [577, 370] on button "Start my Answer" at bounding box center [661, 386] width 239 height 35
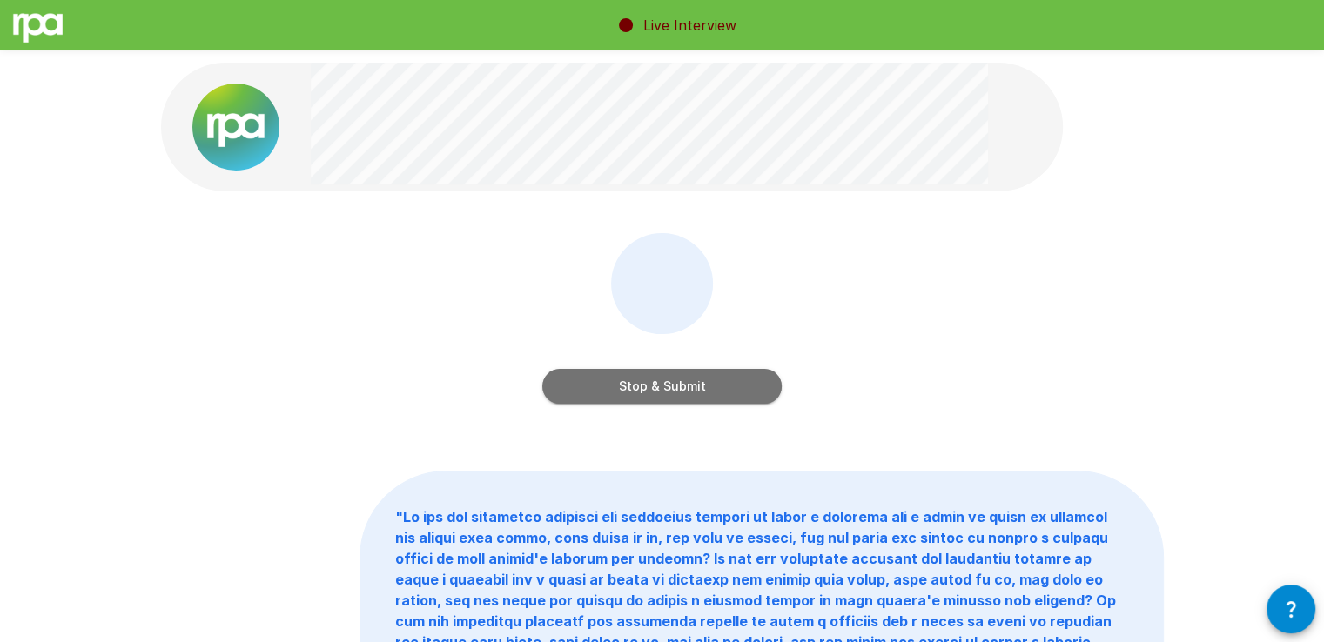
click at [597, 396] on button "Stop & Submit" at bounding box center [661, 386] width 239 height 35
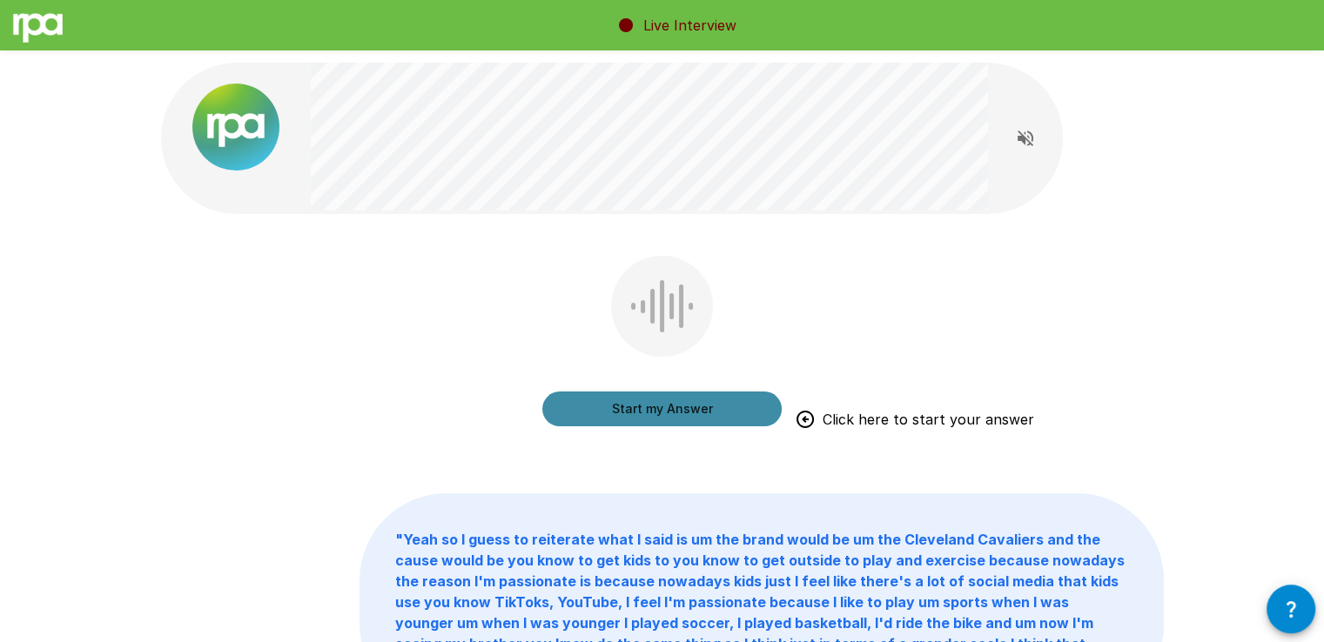
click at [628, 402] on button "Start my Answer" at bounding box center [661, 409] width 239 height 35
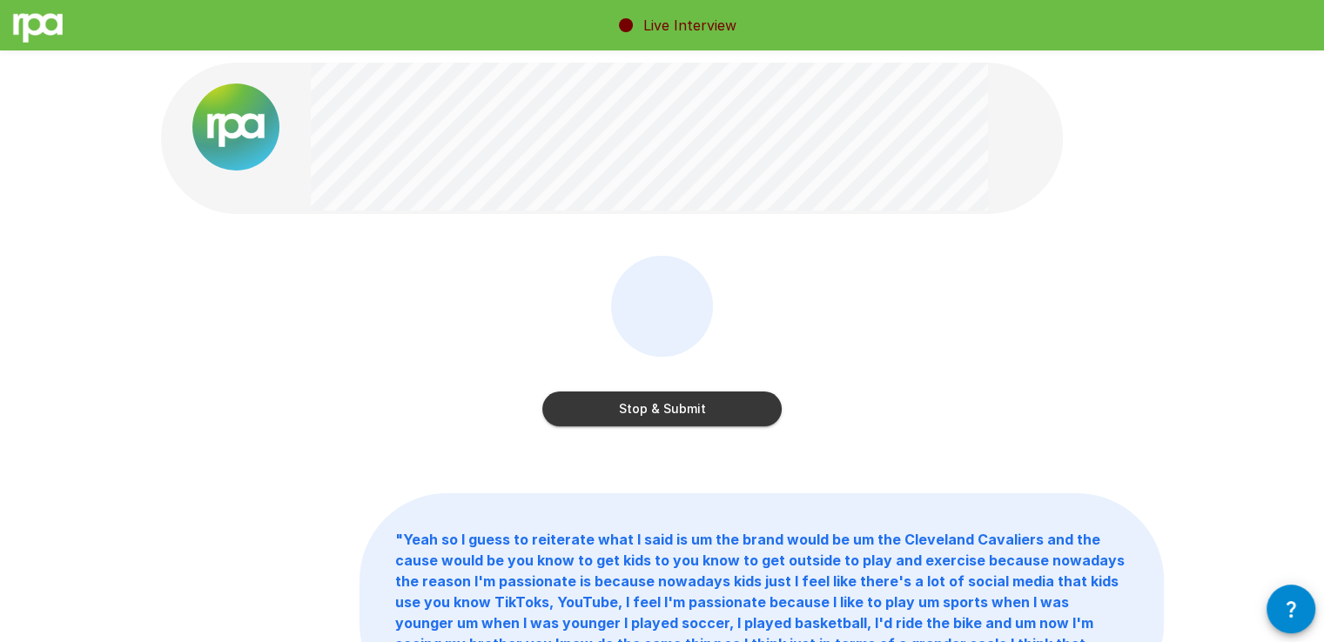
click at [679, 417] on button "Stop & Submit" at bounding box center [661, 409] width 239 height 35
